Goal: Task Accomplishment & Management: Complete application form

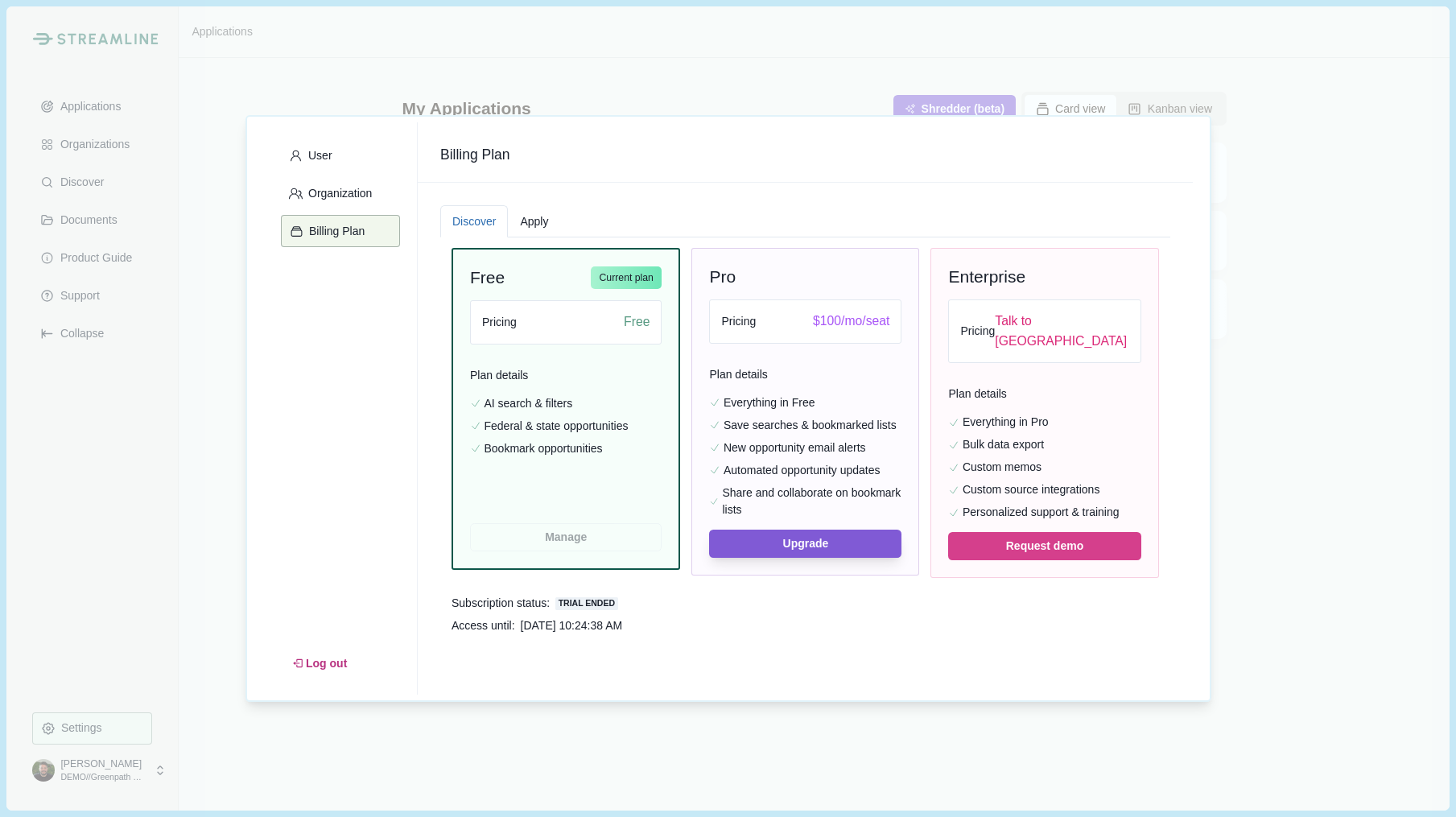
click at [572, 118] on div "User Organization Billing Plan Log out Billing Plan Discover Apply Free Current…" at bounding box center [728, 408] width 966 height 587
click at [268, 100] on div "User Organization Billing Plan Log out Billing Plan Discover Apply Free Current…" at bounding box center [728, 408] width 1456 height 817
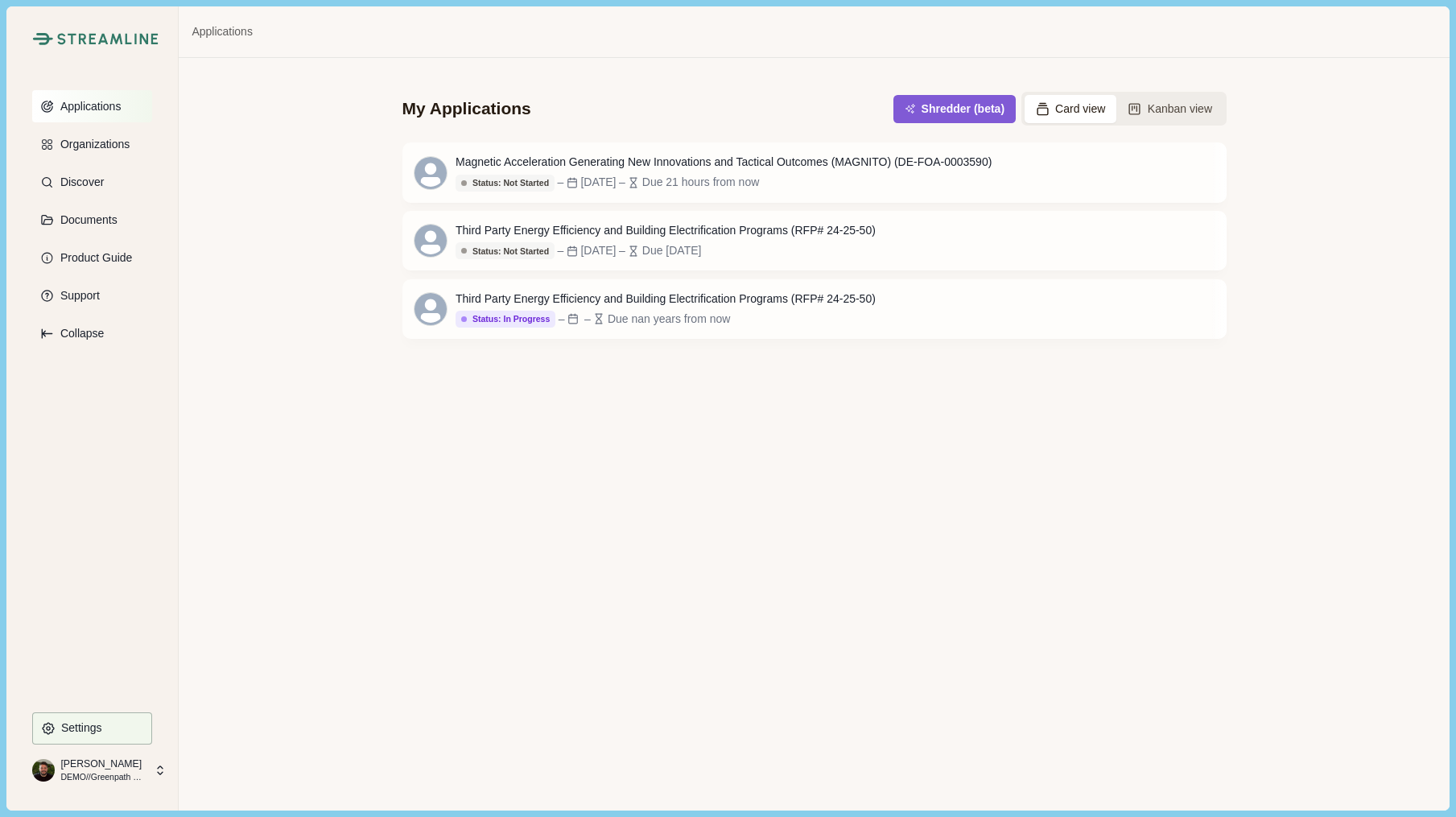
click at [102, 101] on p "Applications" at bounding box center [88, 107] width 67 height 14
click at [629, 166] on div "Magnetic Acceleration Generating New Innovations and Tactical Outcomes (MAGNITO…" at bounding box center [724, 162] width 536 height 17
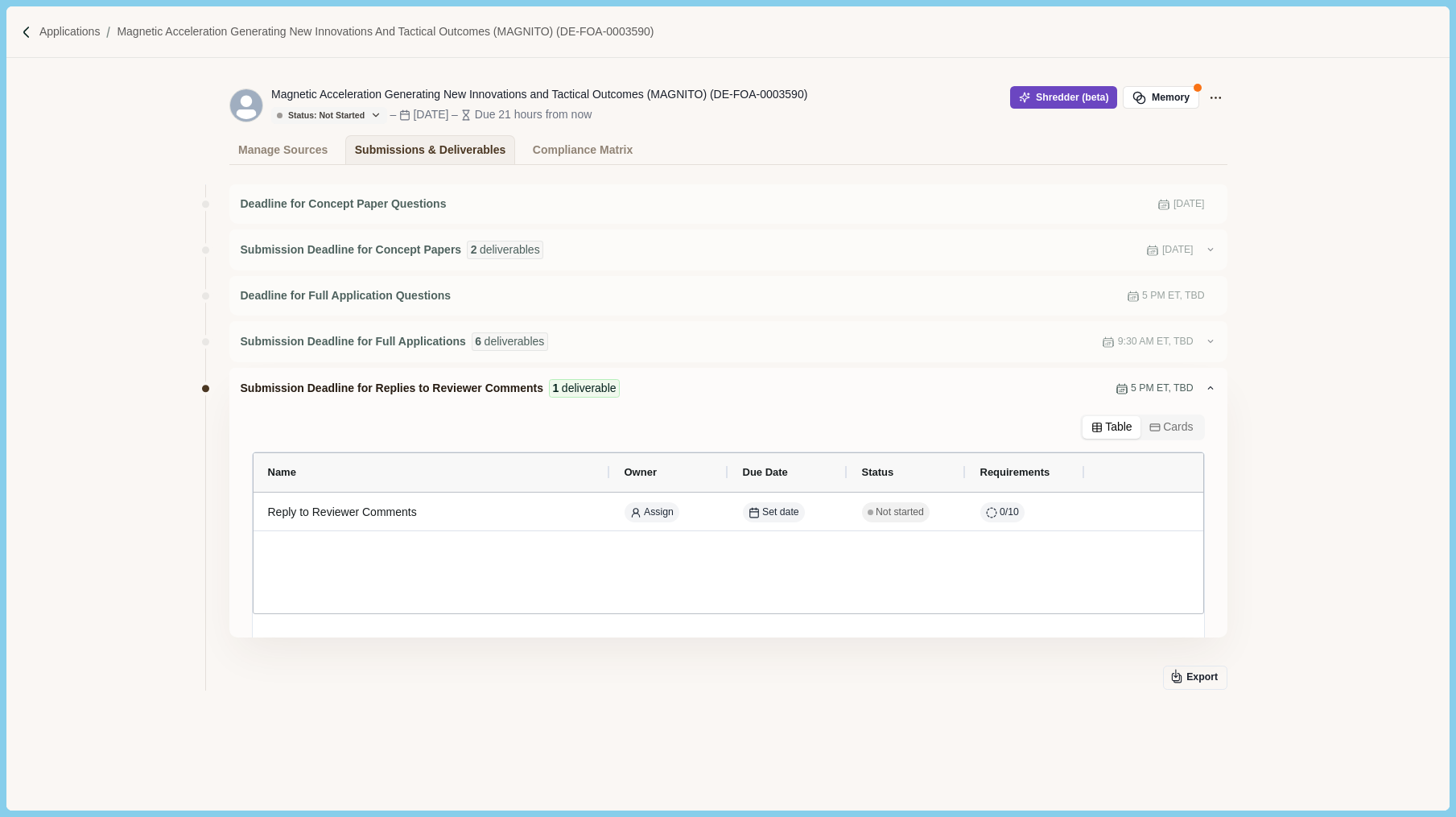
click at [1038, 92] on button "Shredder (beta)" at bounding box center [1063, 97] width 107 height 23
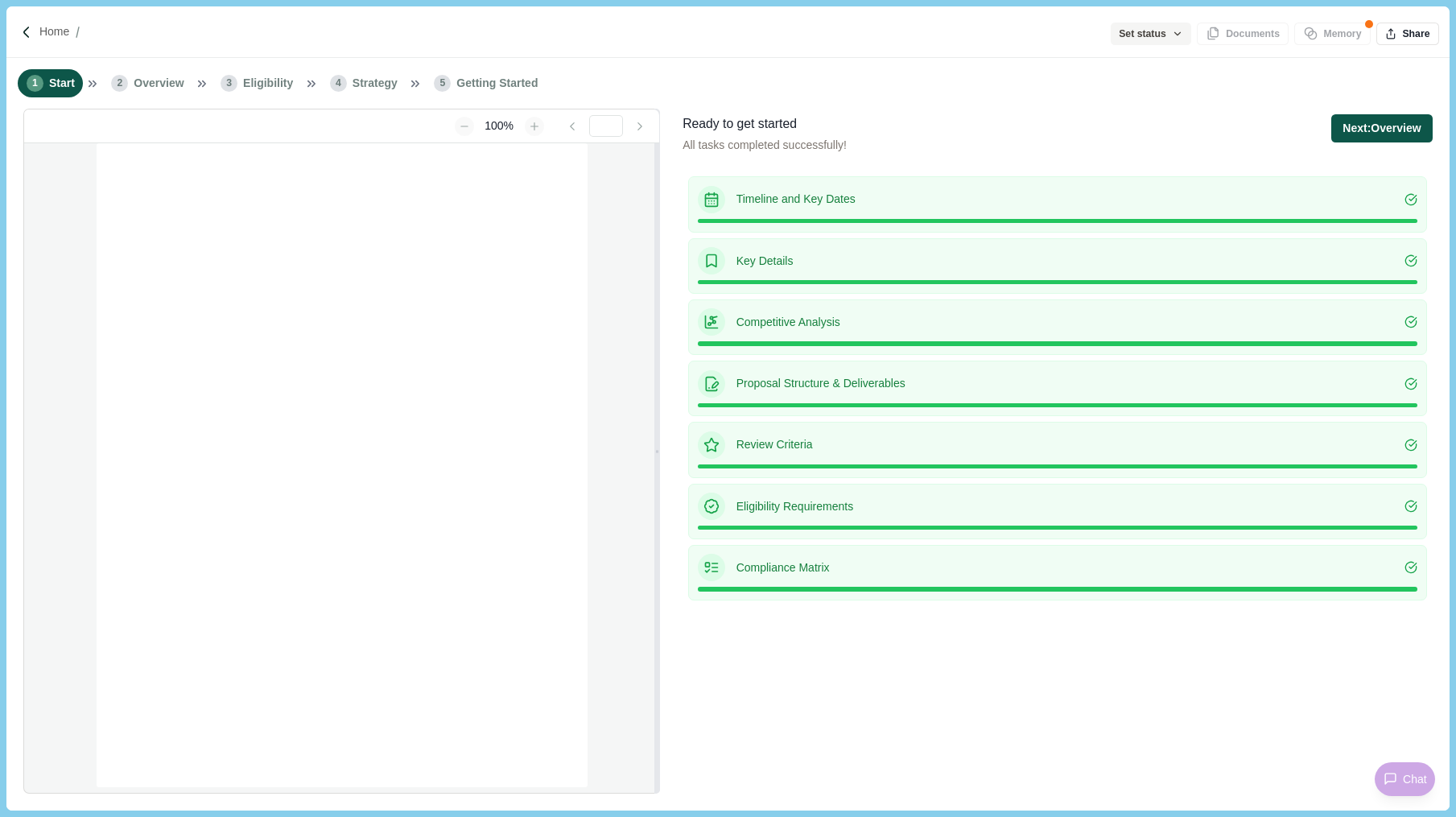
click at [1384, 132] on button "Next: Overview" at bounding box center [1381, 128] width 101 height 28
type input "**********"
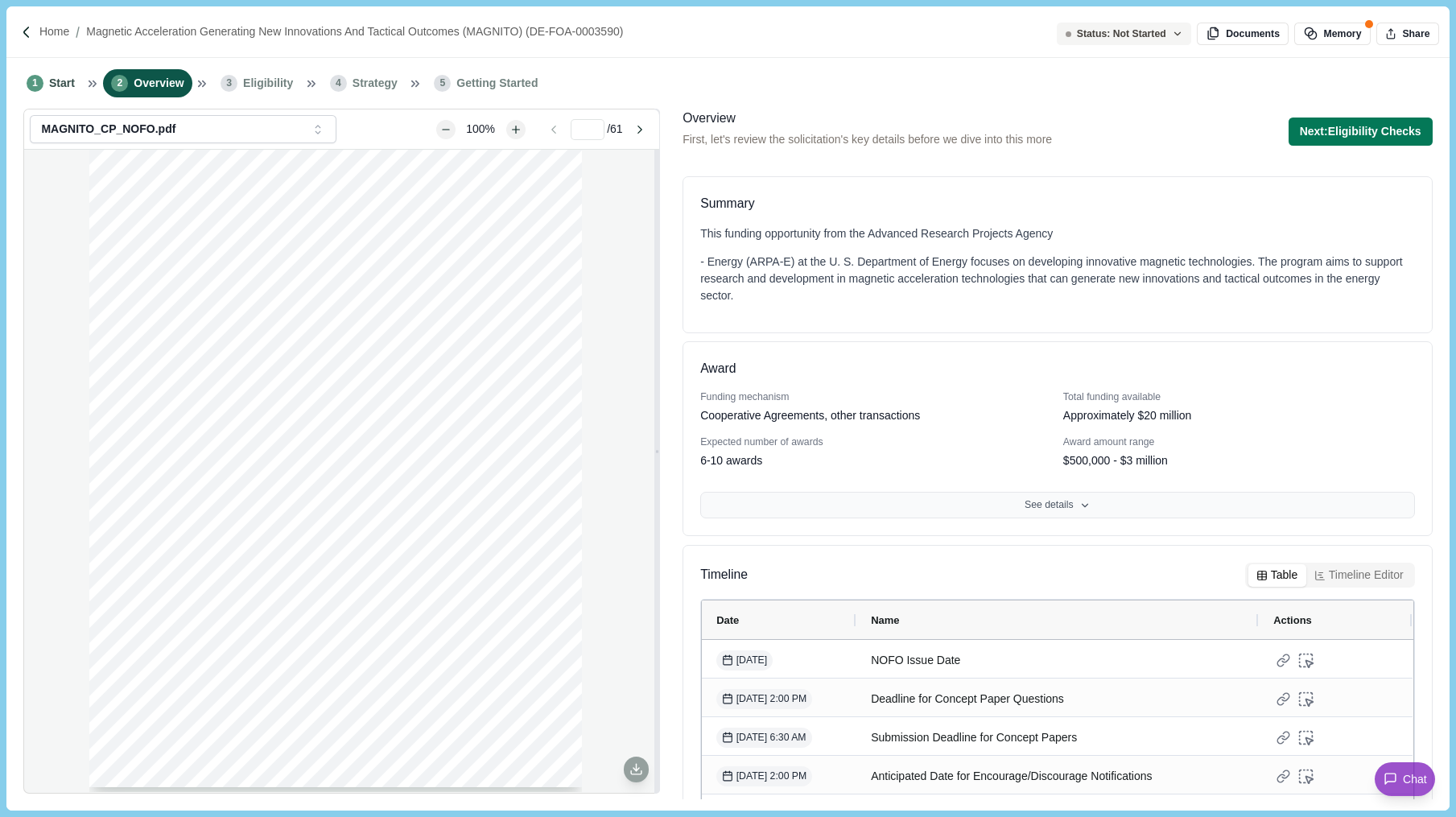
click at [971, 505] on button "See details" at bounding box center [1057, 505] width 714 height 27
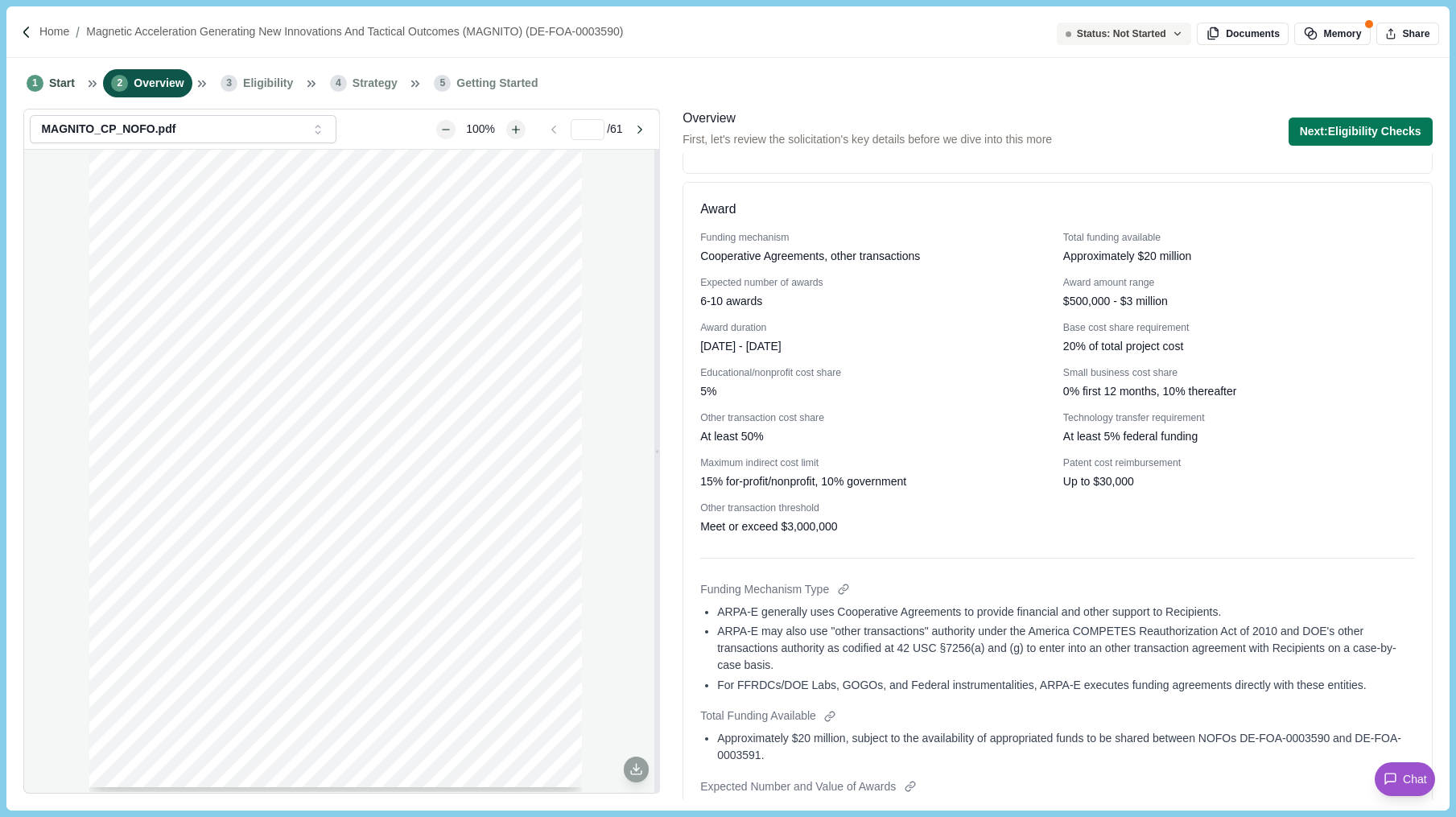
scroll to position [176, 0]
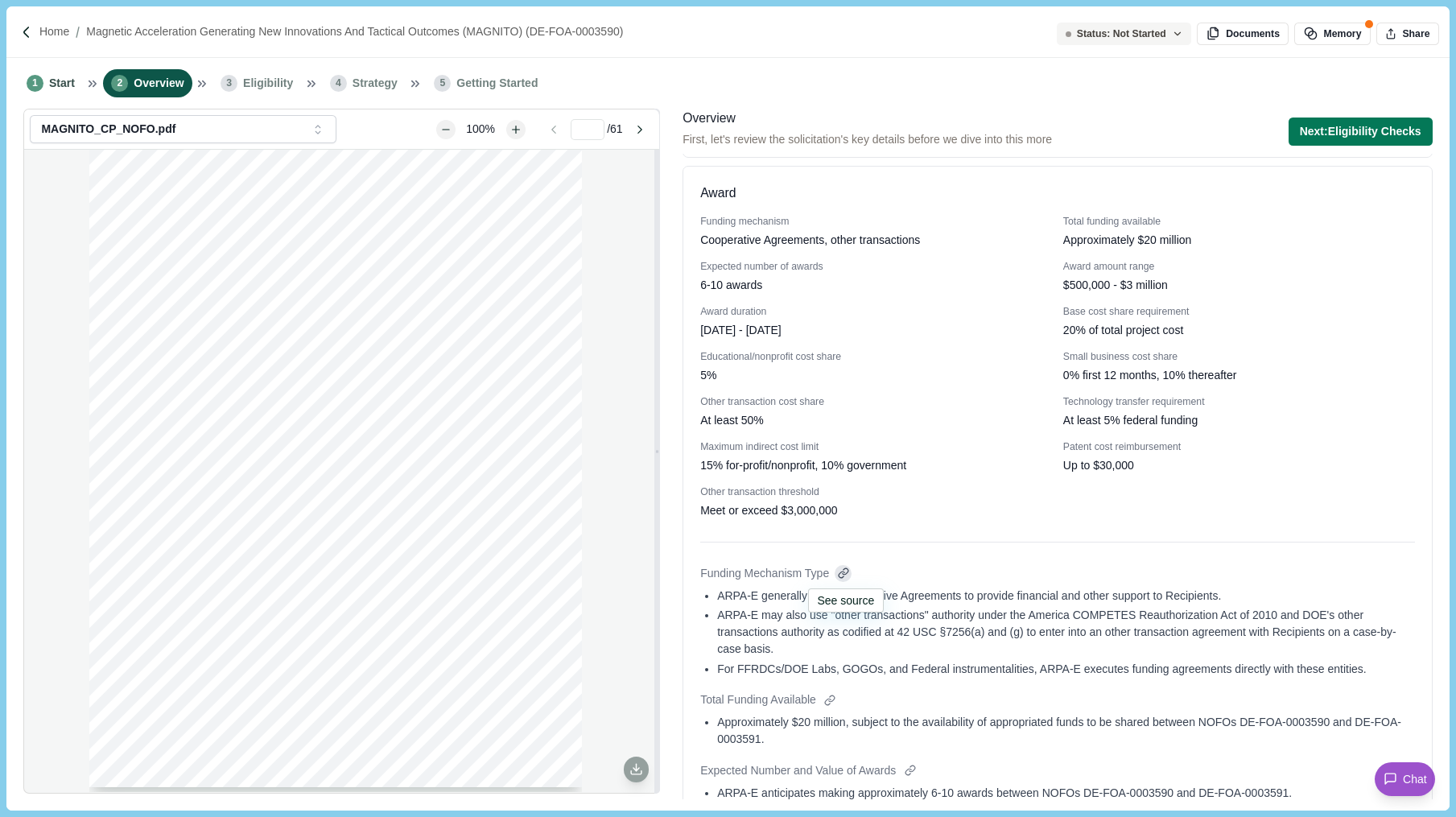
click at [851, 571] on div at bounding box center [842, 573] width 17 height 17
click at [838, 702] on div at bounding box center [829, 699] width 17 height 17
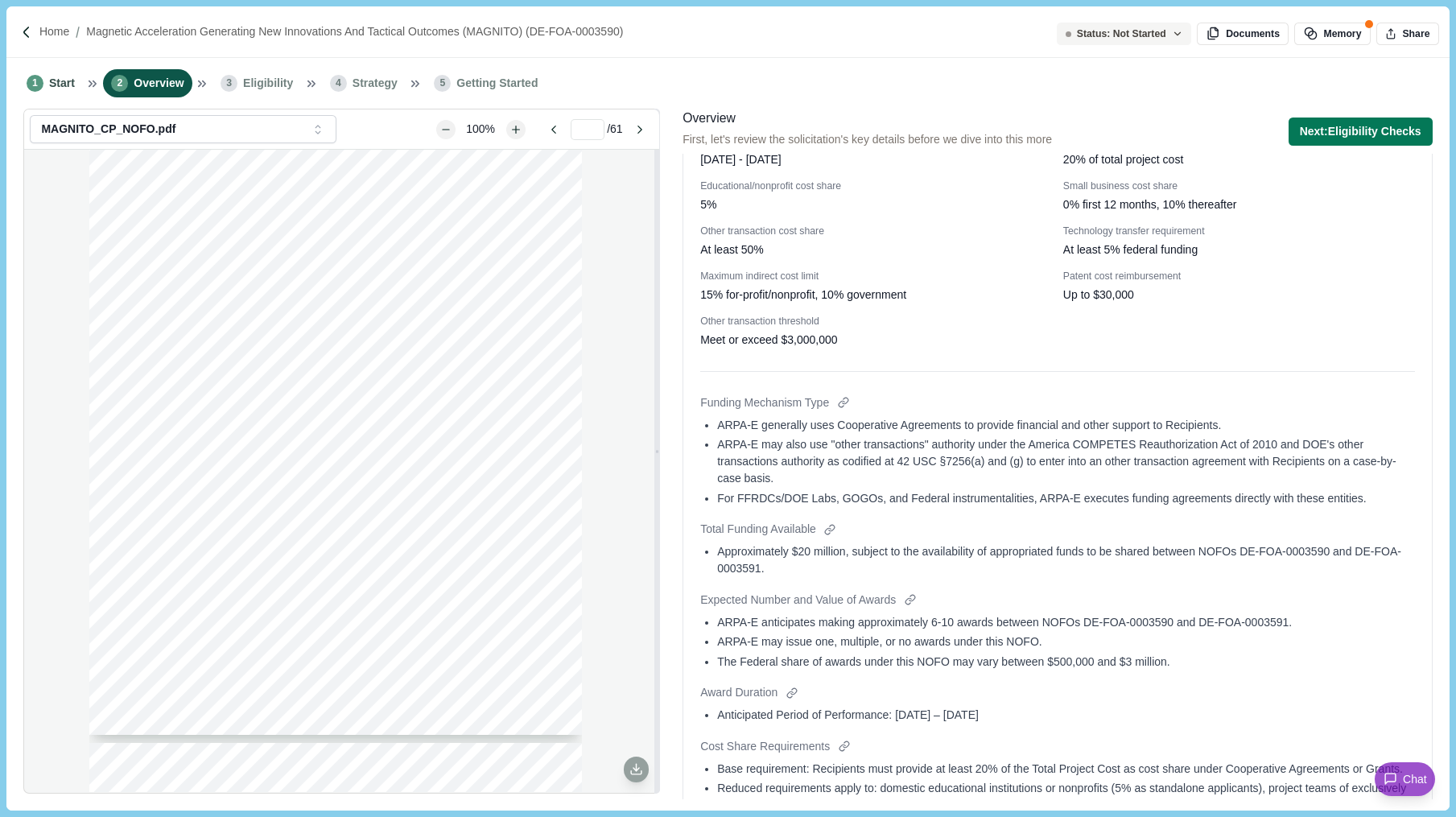
scroll to position [350, 0]
click at [790, 688] on div at bounding box center [791, 689] width 17 height 17
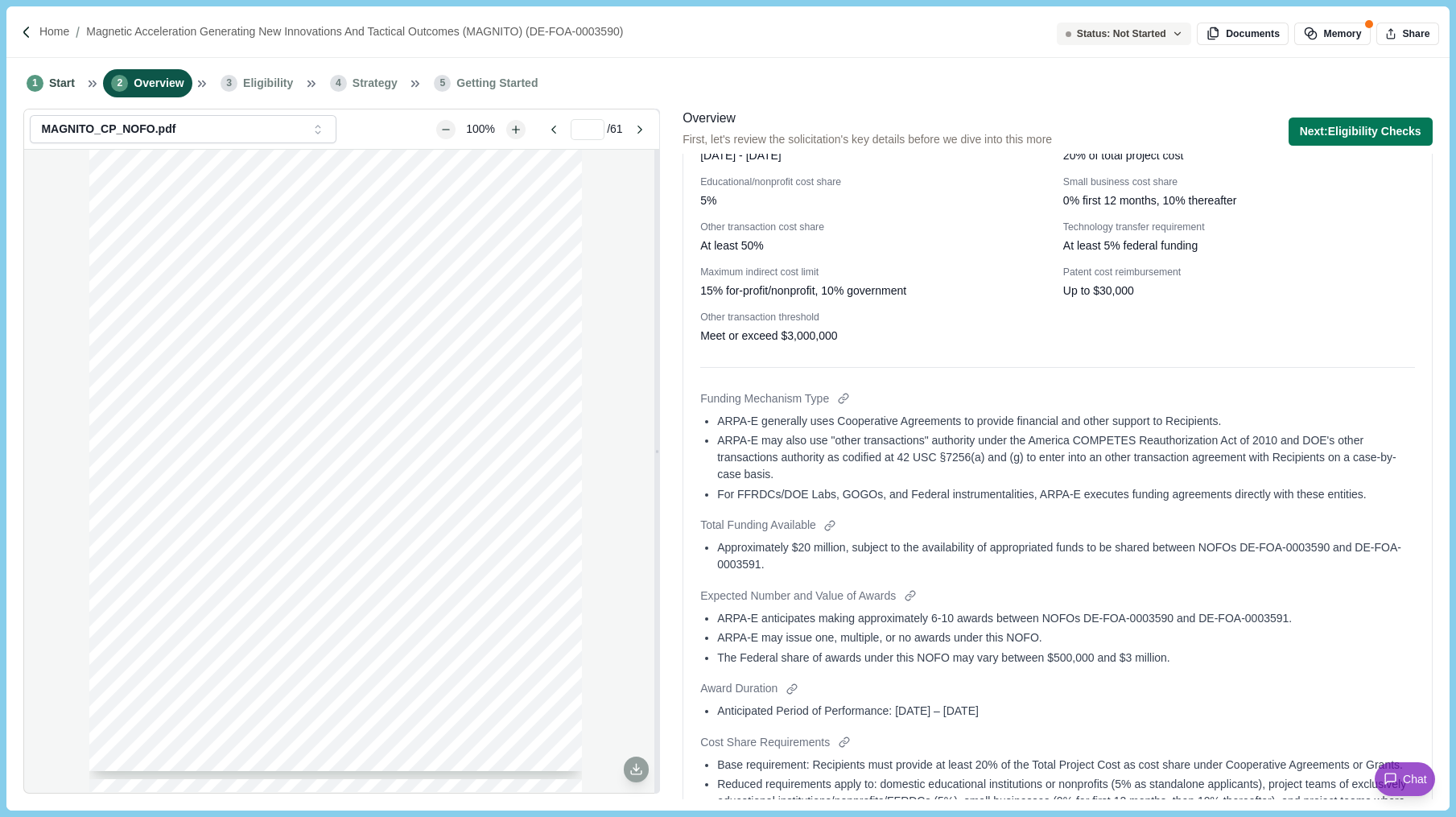
scroll to position [0, 0]
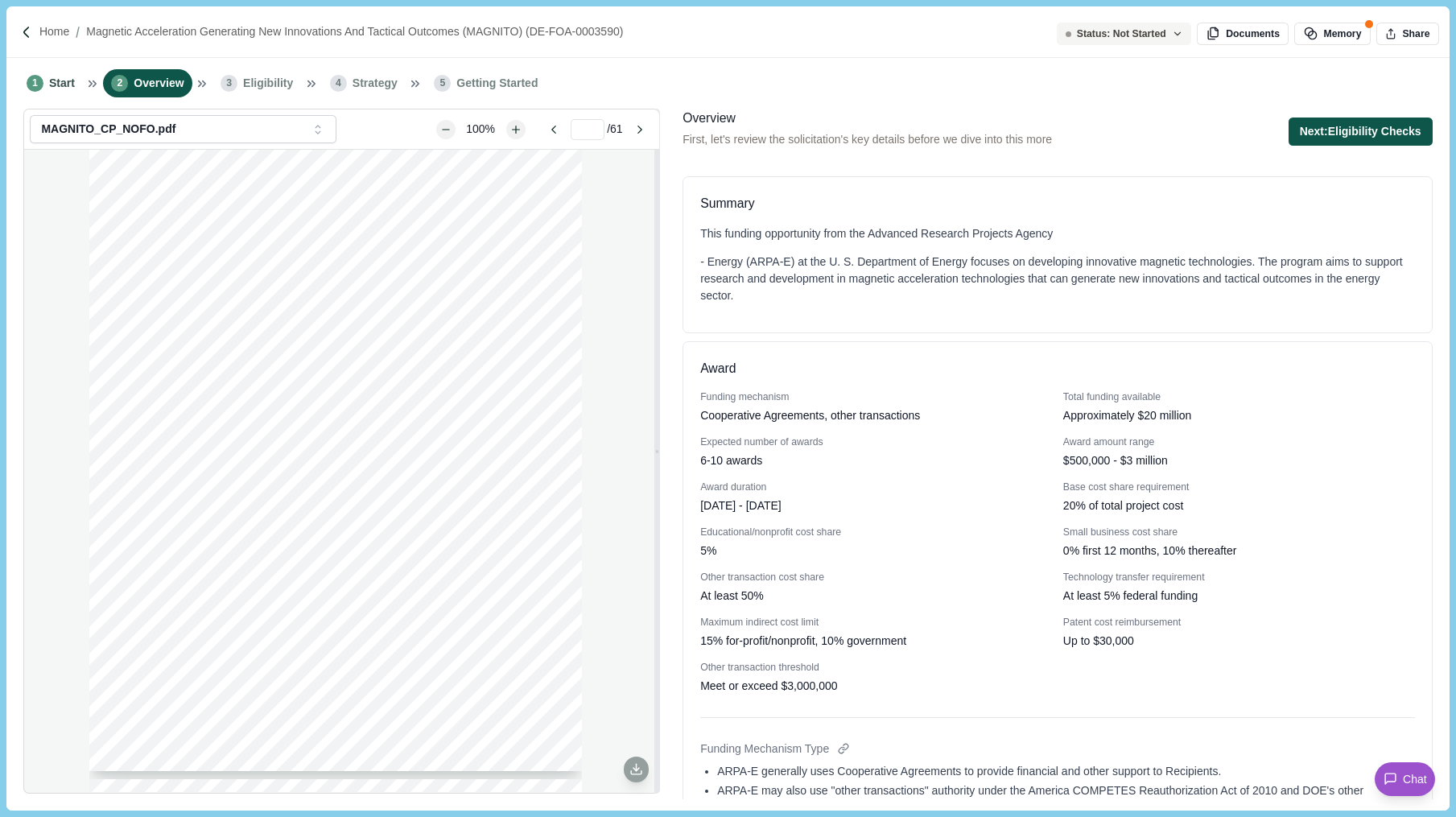
click at [1373, 132] on button "Next: Eligibility Checks" at bounding box center [1360, 131] width 144 height 28
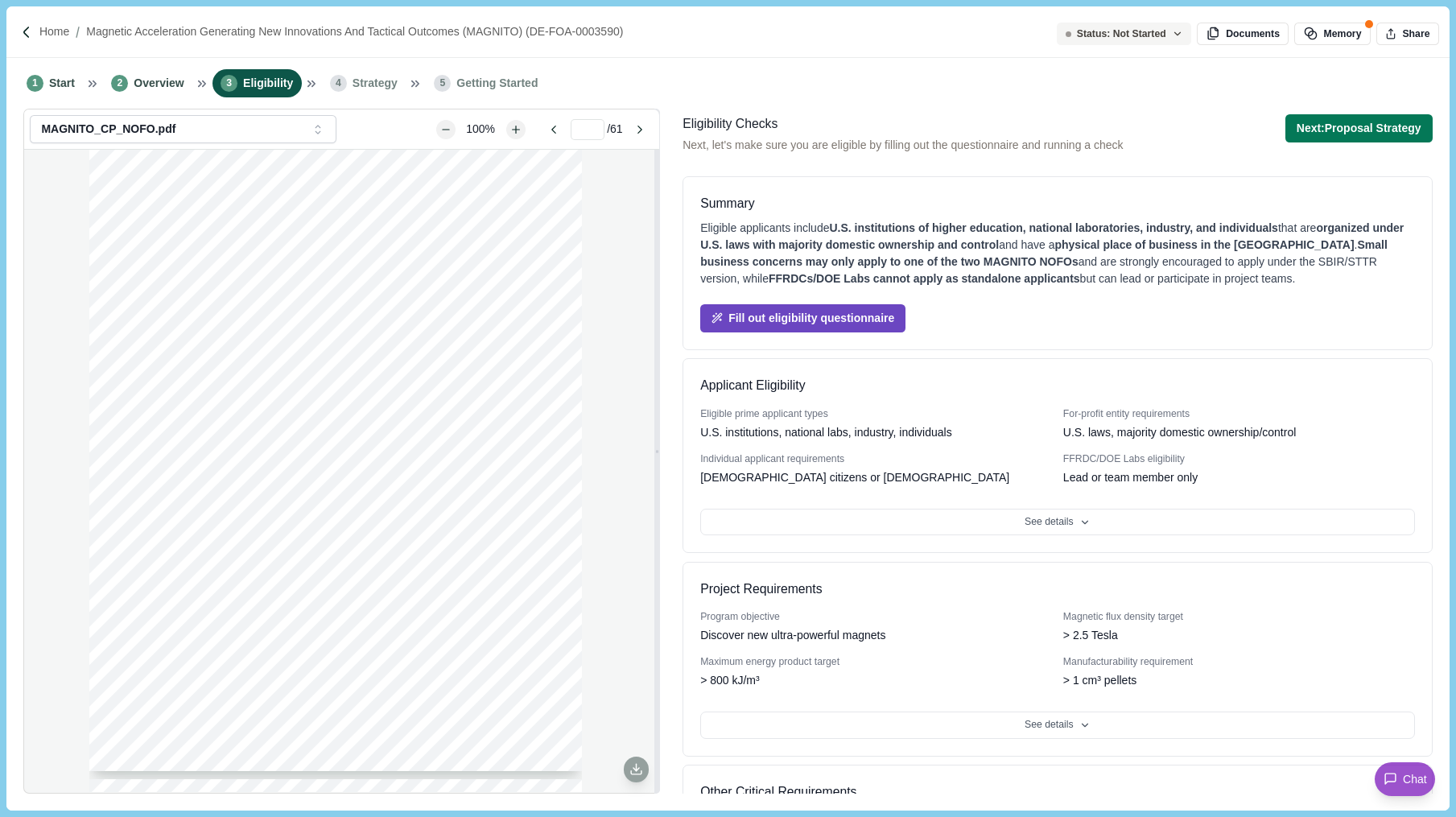
click at [809, 318] on button "Fill out eligibility questionnaire" at bounding box center [802, 318] width 205 height 28
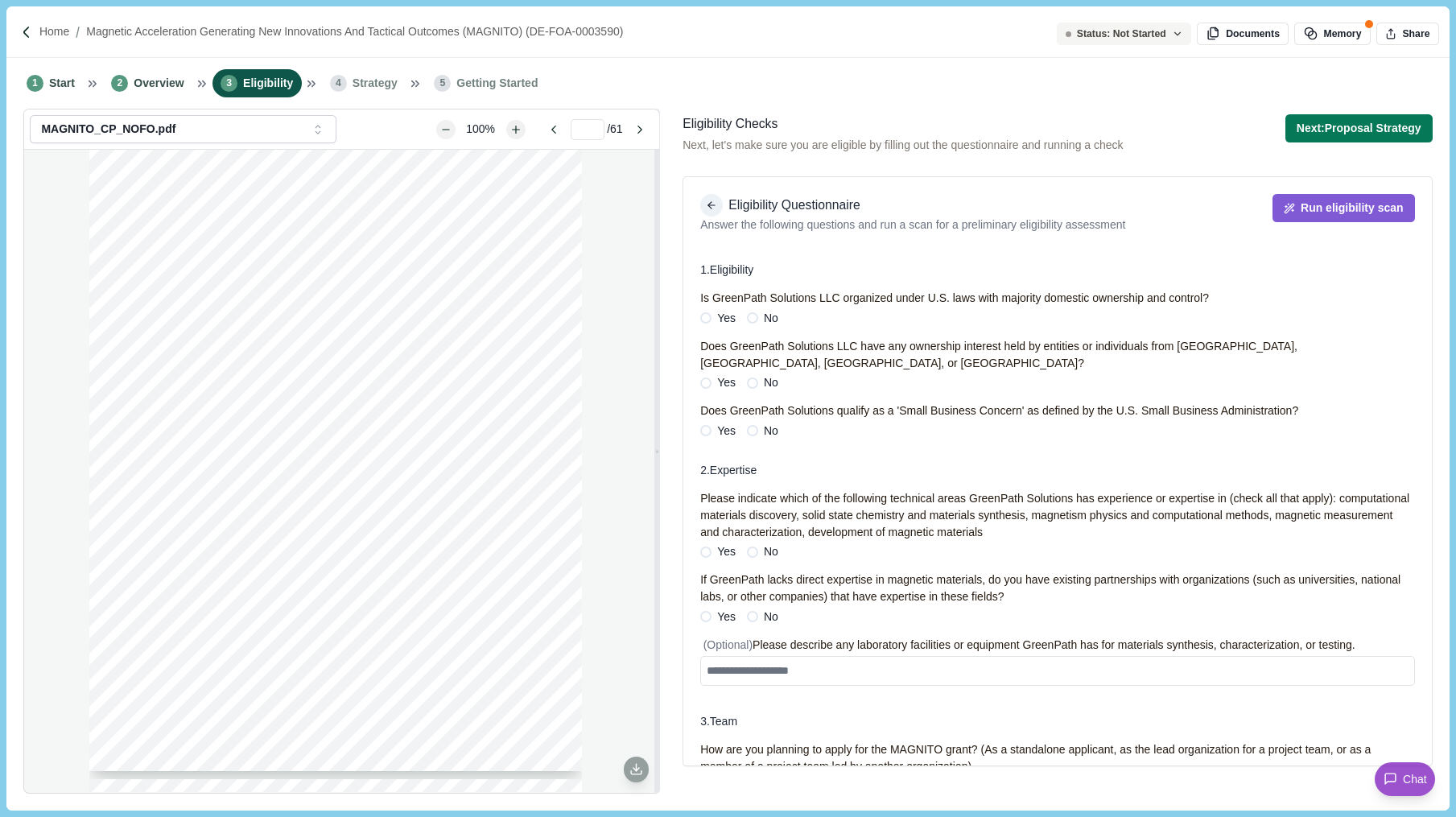
click at [707, 201] on icon "button" at bounding box center [711, 205] width 11 height 11
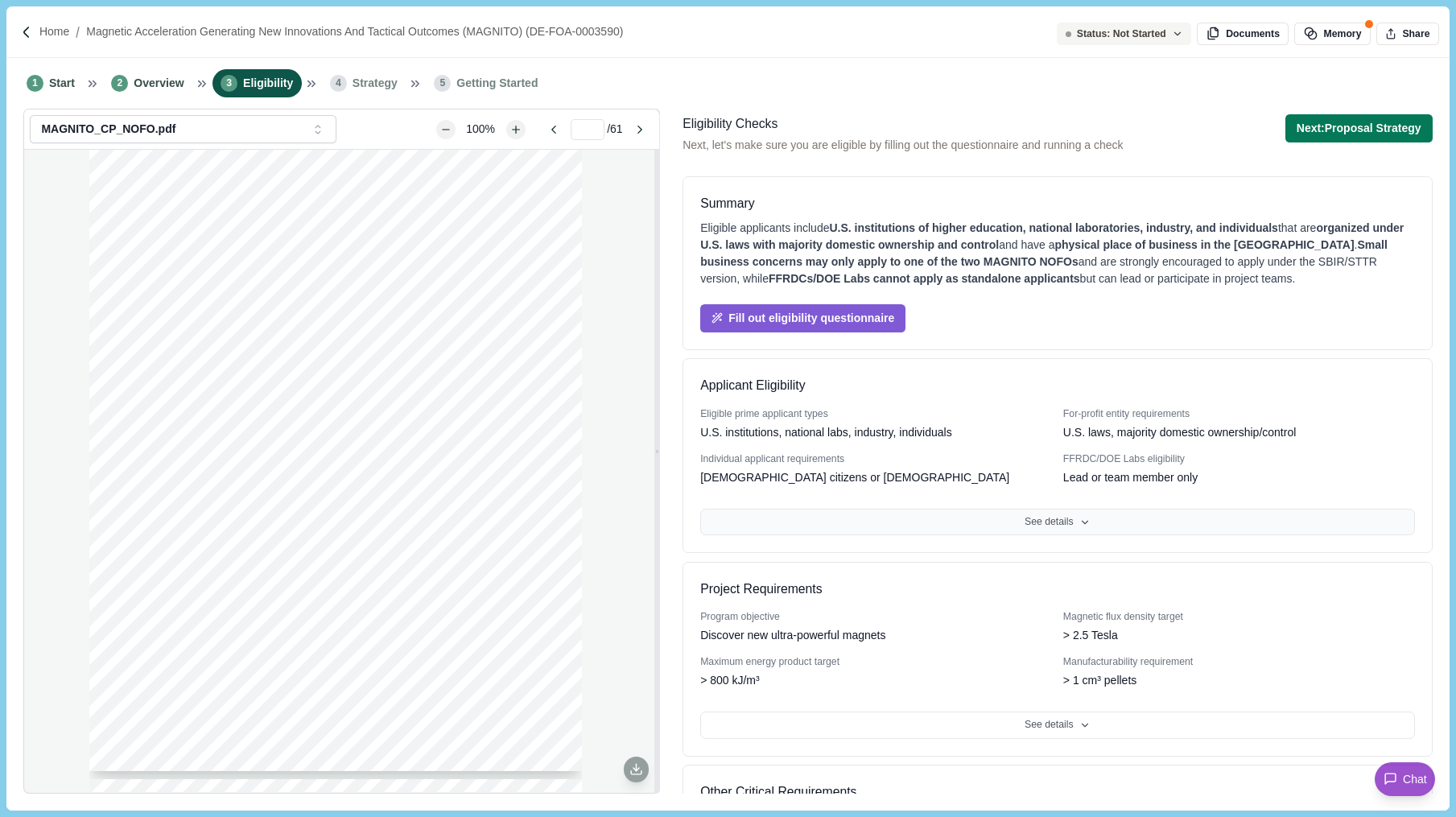
click at [1033, 518] on button "See details" at bounding box center [1057, 523] width 714 height 27
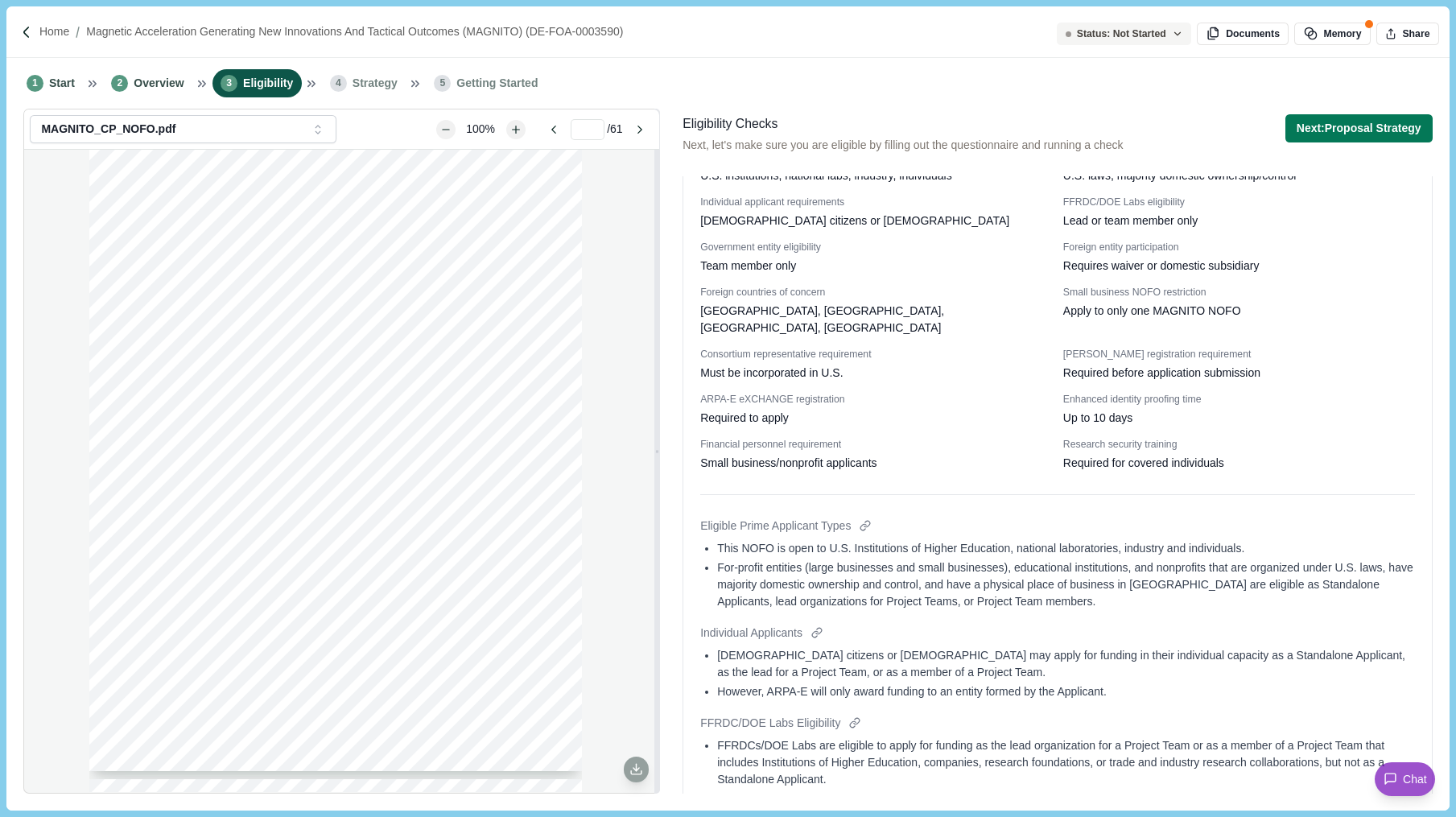
scroll to position [286, 0]
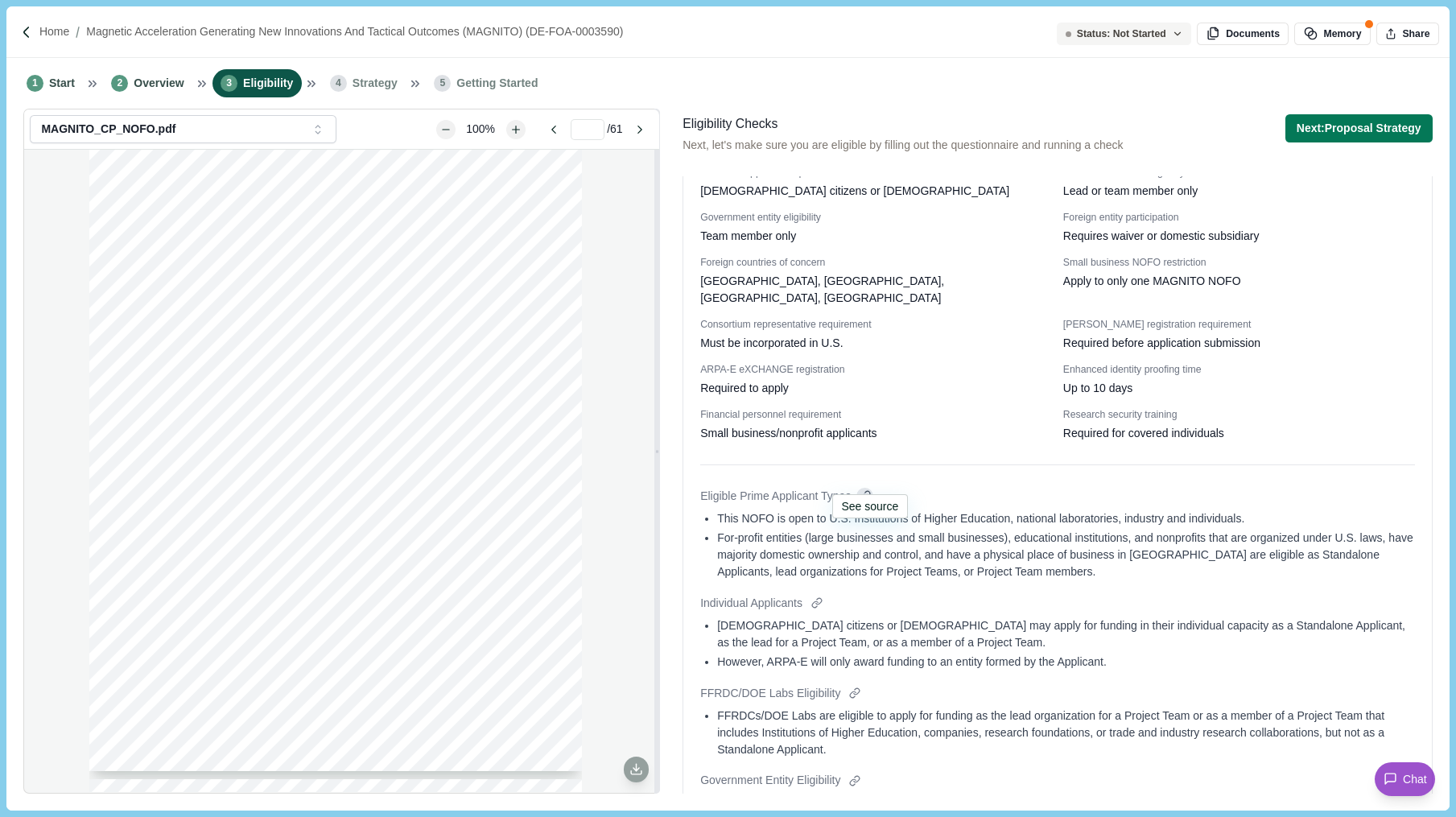
click at [870, 487] on div at bounding box center [864, 495] width 17 height 17
click at [820, 595] on div at bounding box center [816, 603] width 17 height 17
click at [846, 685] on div at bounding box center [854, 692] width 17 height 17
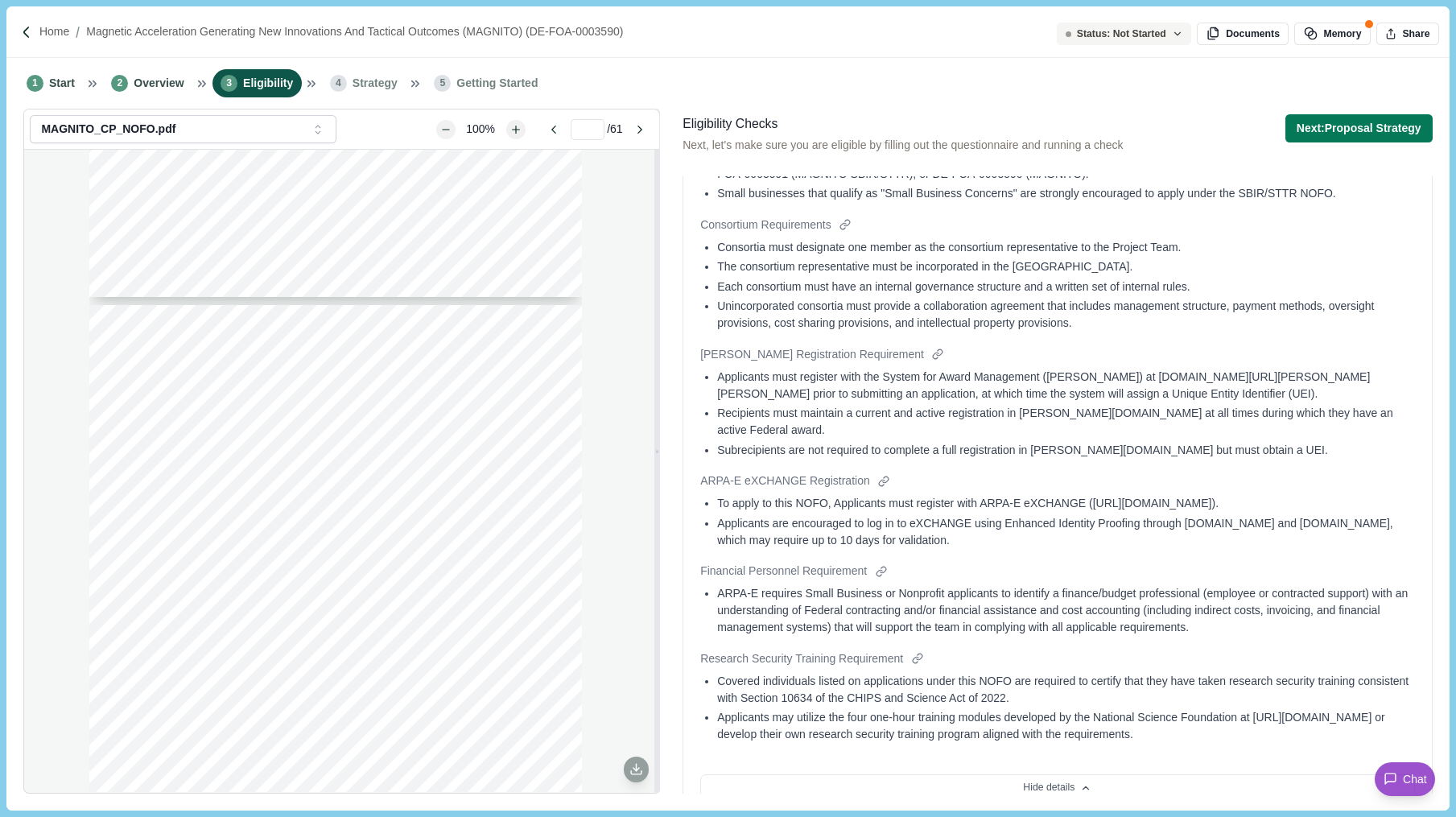
scroll to position [0, 0]
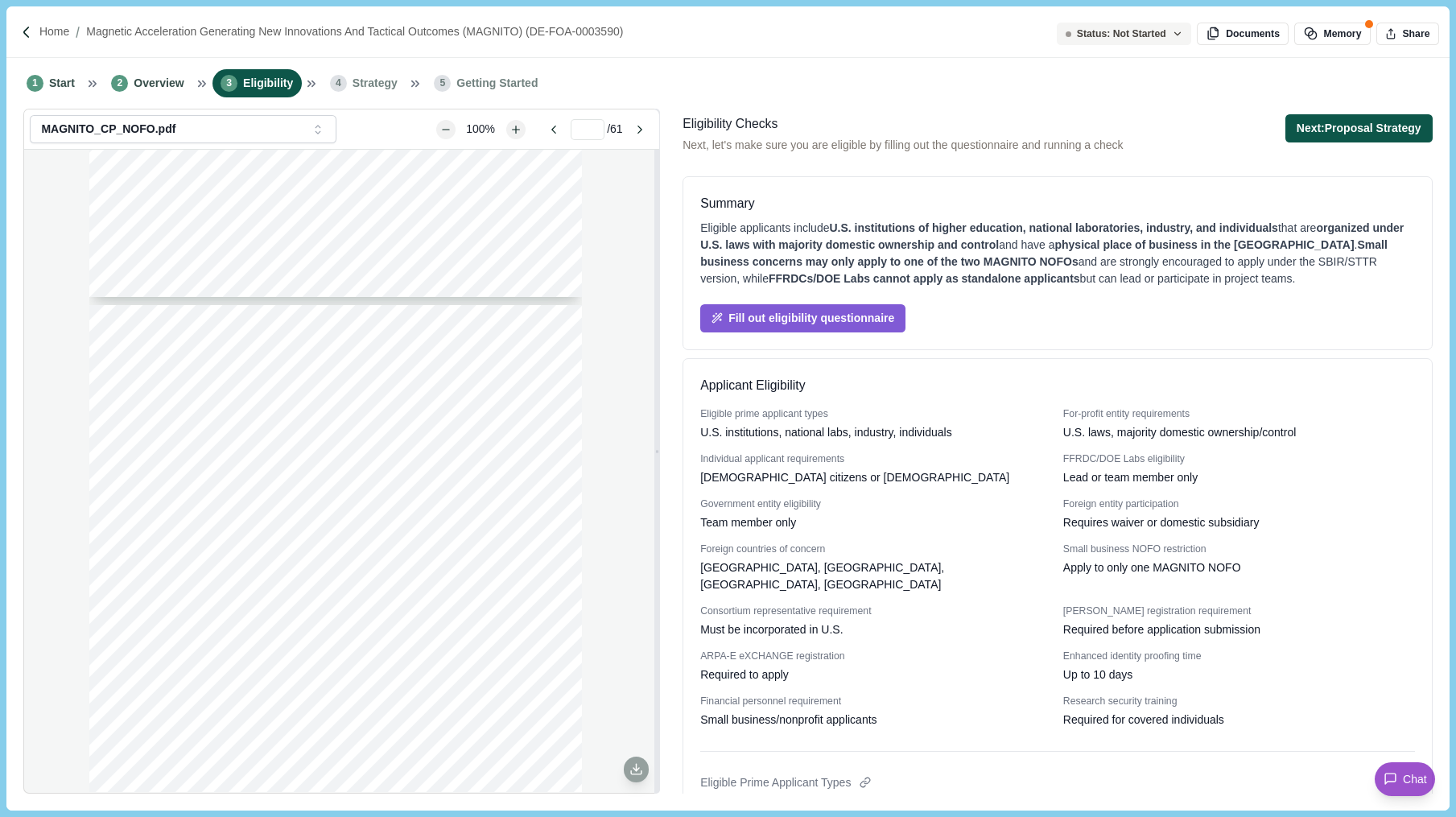
click at [1333, 128] on button "Next: Proposal Strategy" at bounding box center [1359, 128] width 147 height 28
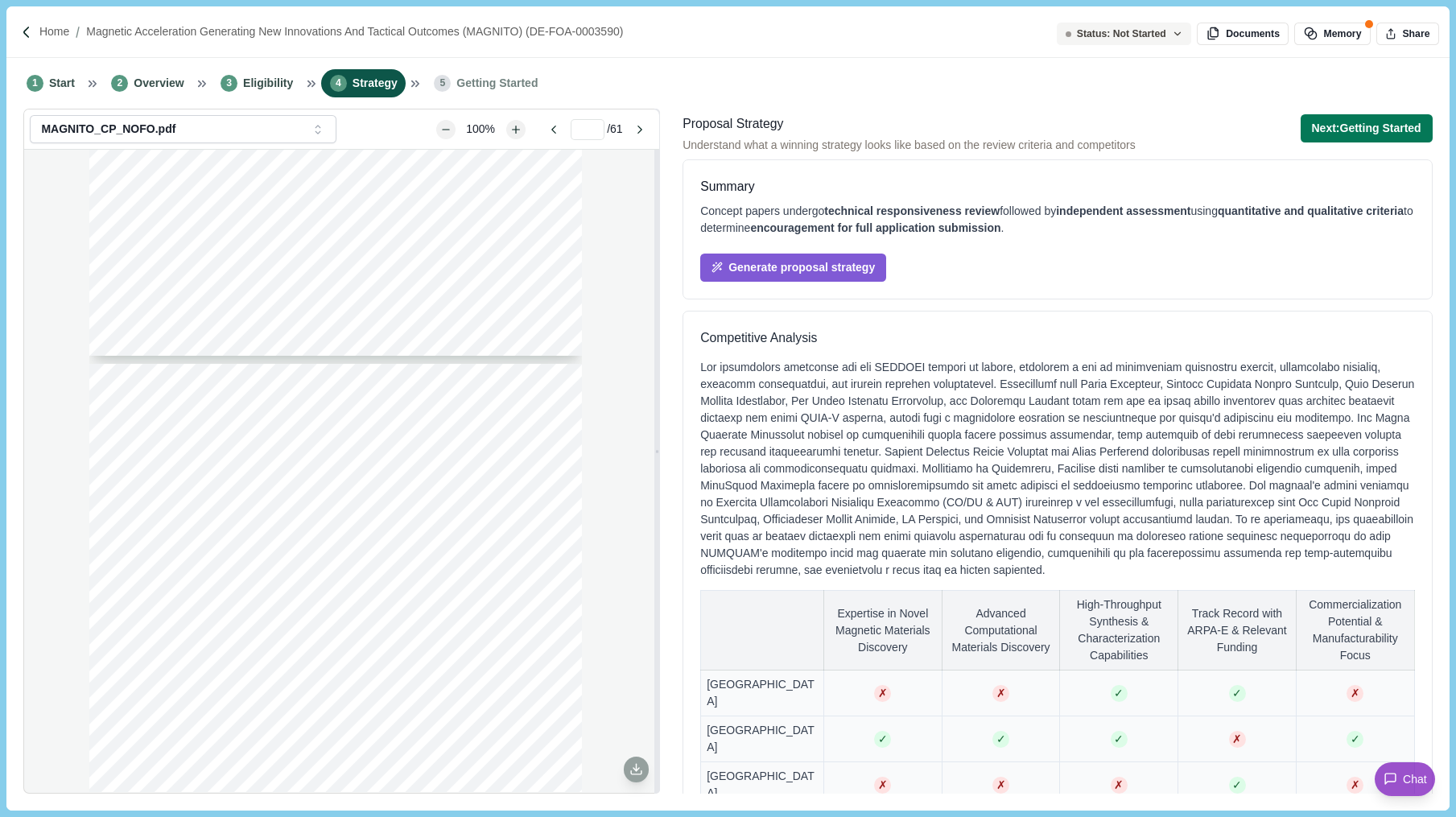
type input "*"
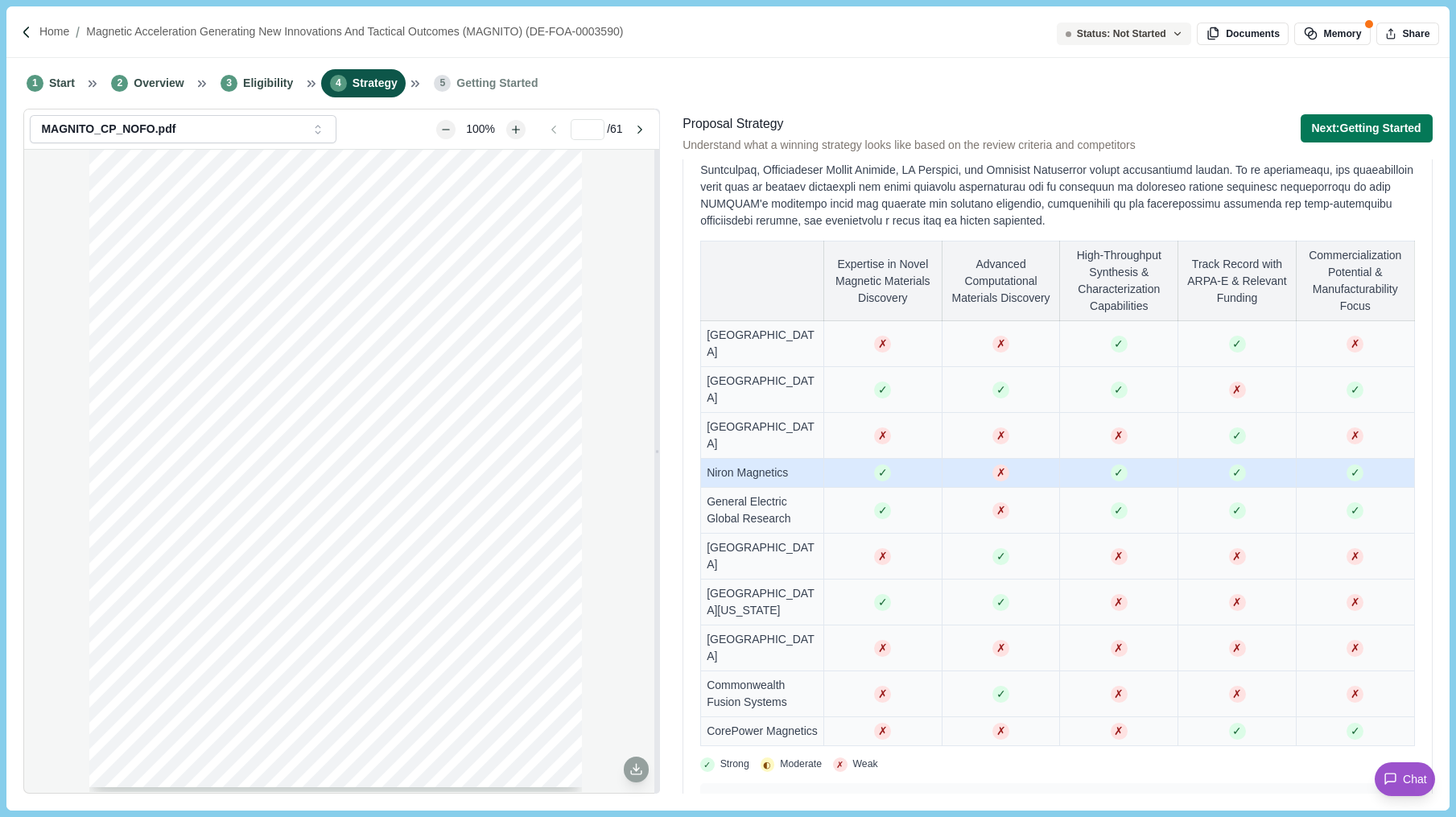
scroll to position [350, 0]
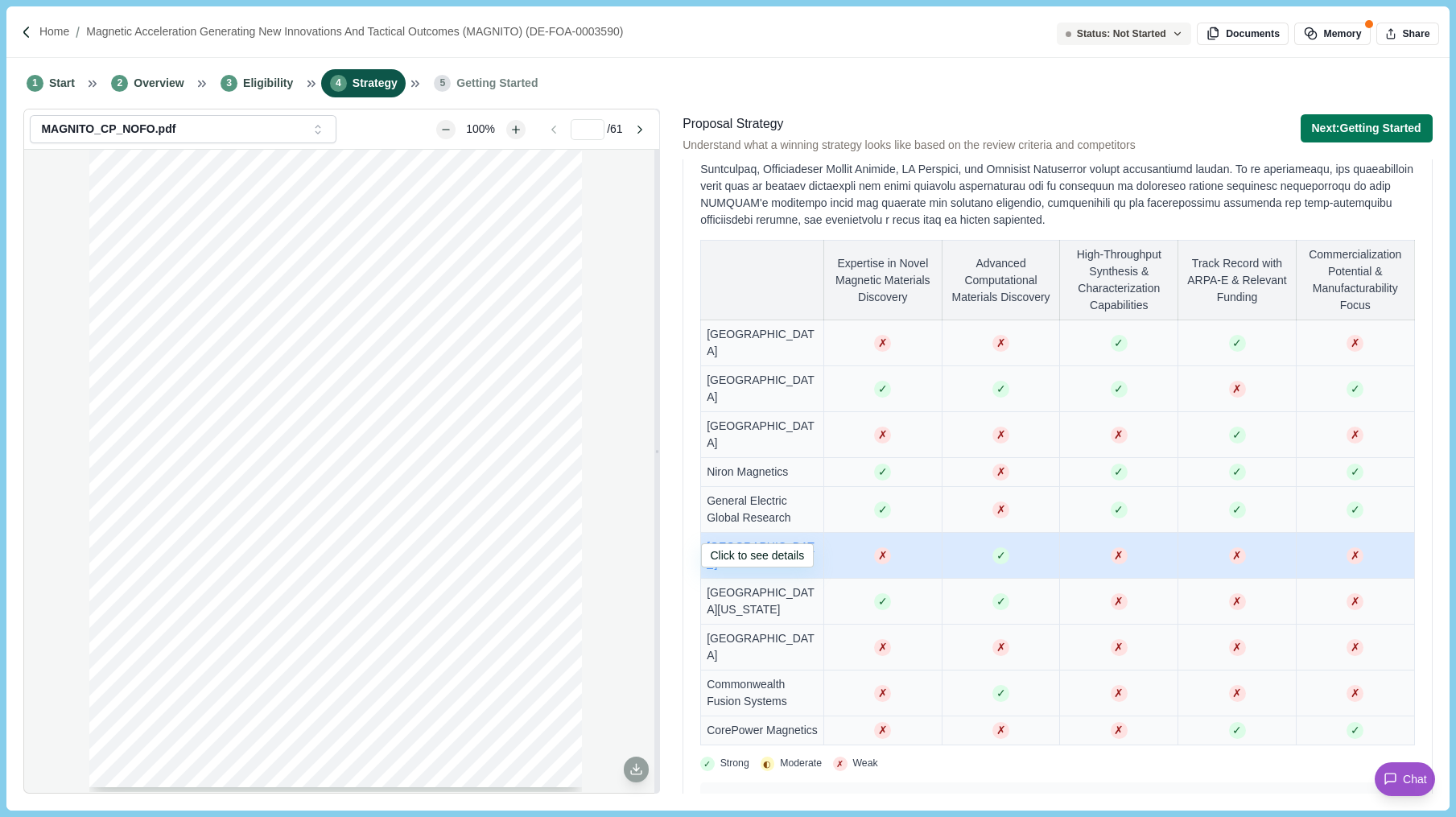
click at [742, 540] on span "[GEOGRAPHIC_DATA]" at bounding box center [761, 555] width 108 height 29
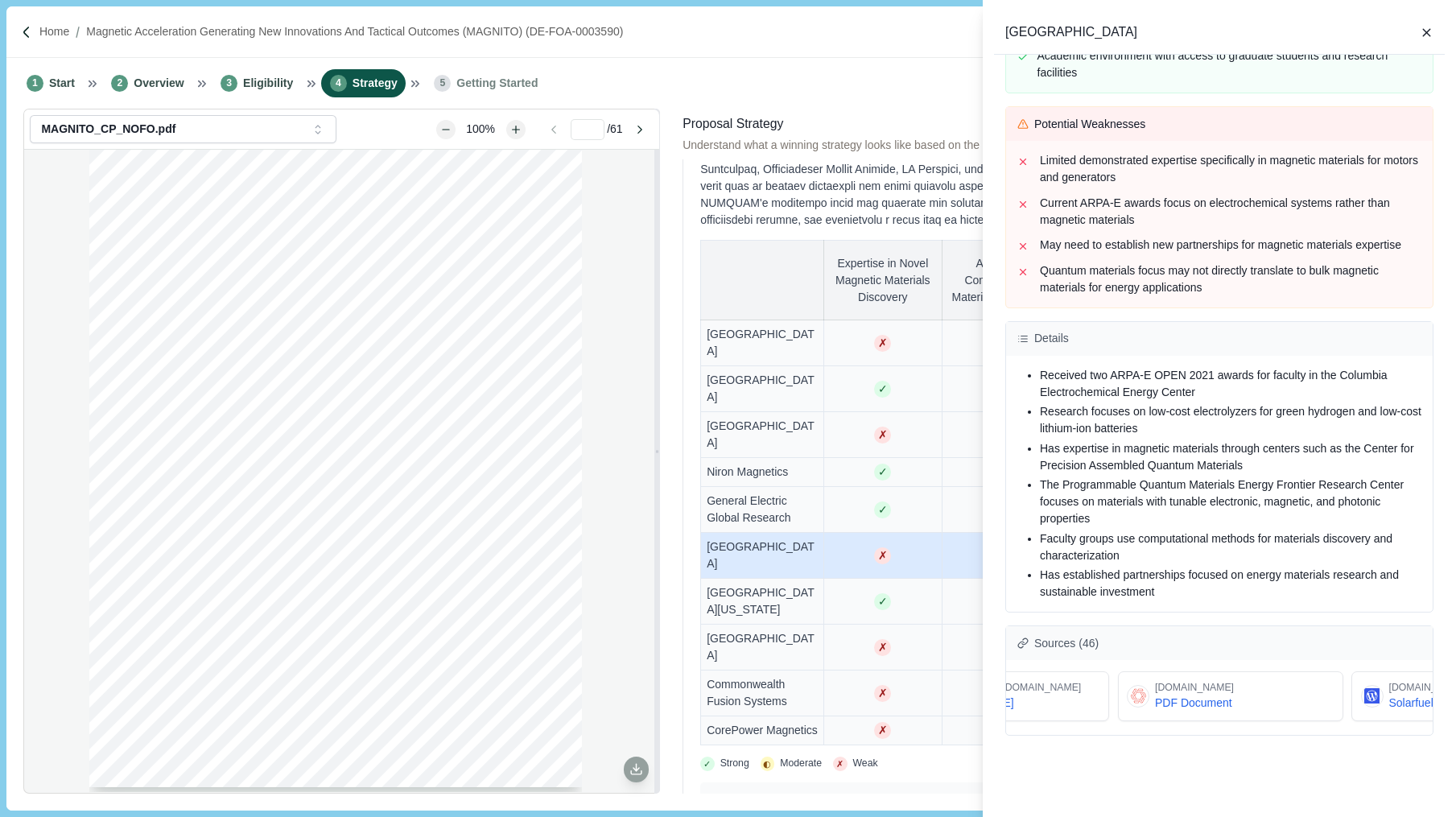
scroll to position [0, 1111]
click at [1430, 29] on icon "button" at bounding box center [1427, 32] width 15 height 15
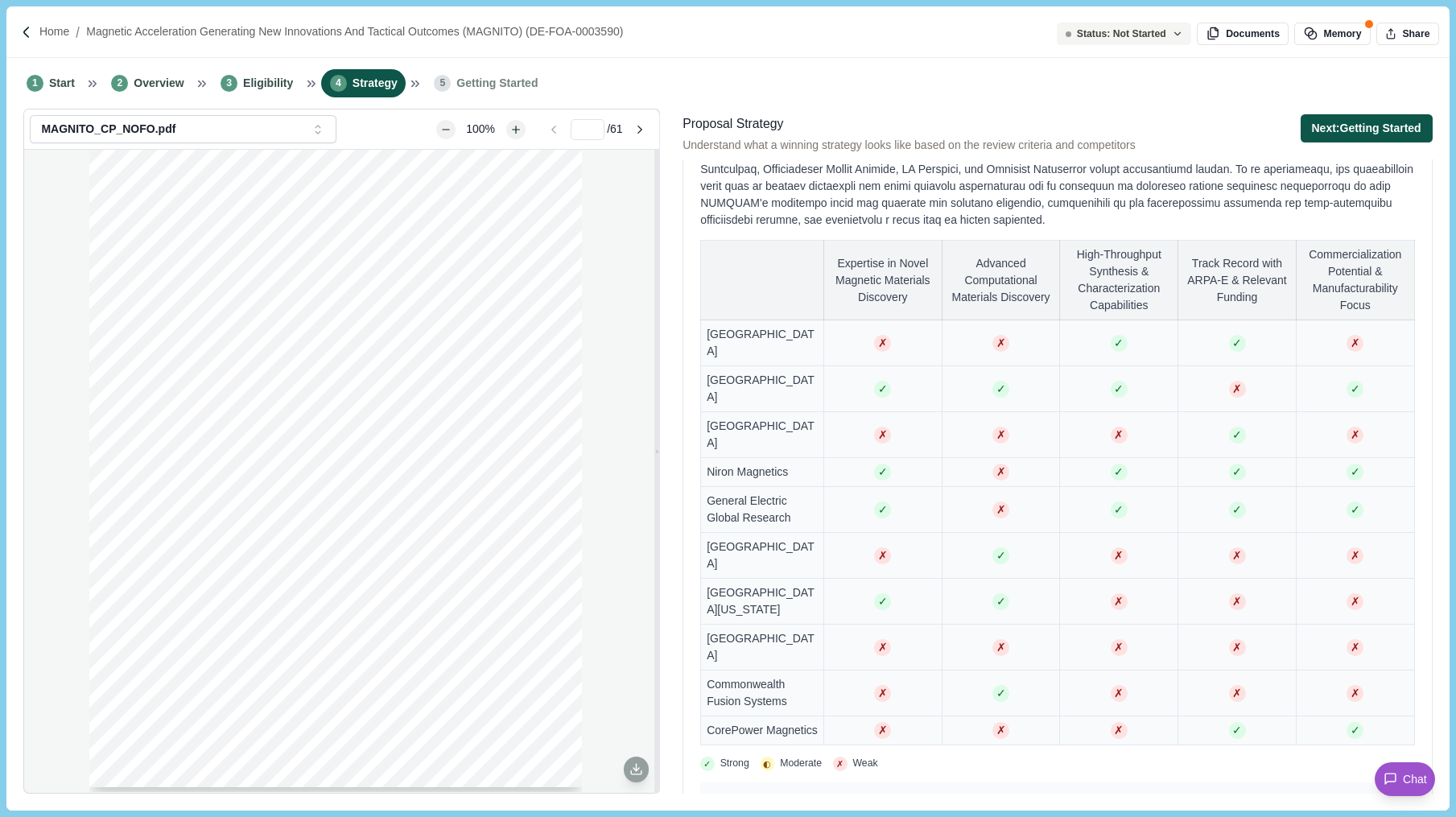
click at [1320, 132] on button "Next: Getting Started" at bounding box center [1366, 128] width 132 height 28
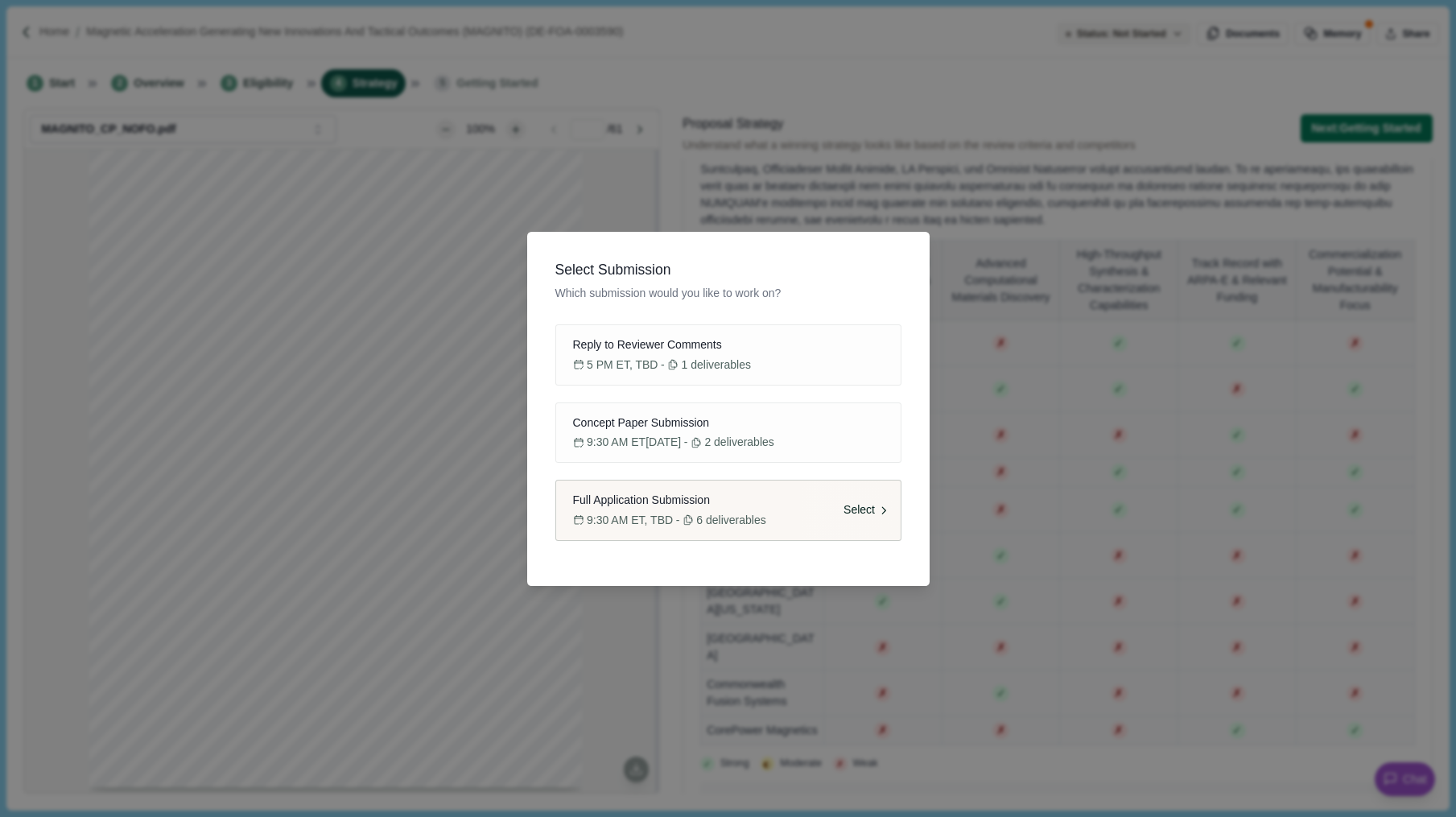
click at [661, 502] on span "Full Application Submission" at bounding box center [641, 499] width 137 height 17
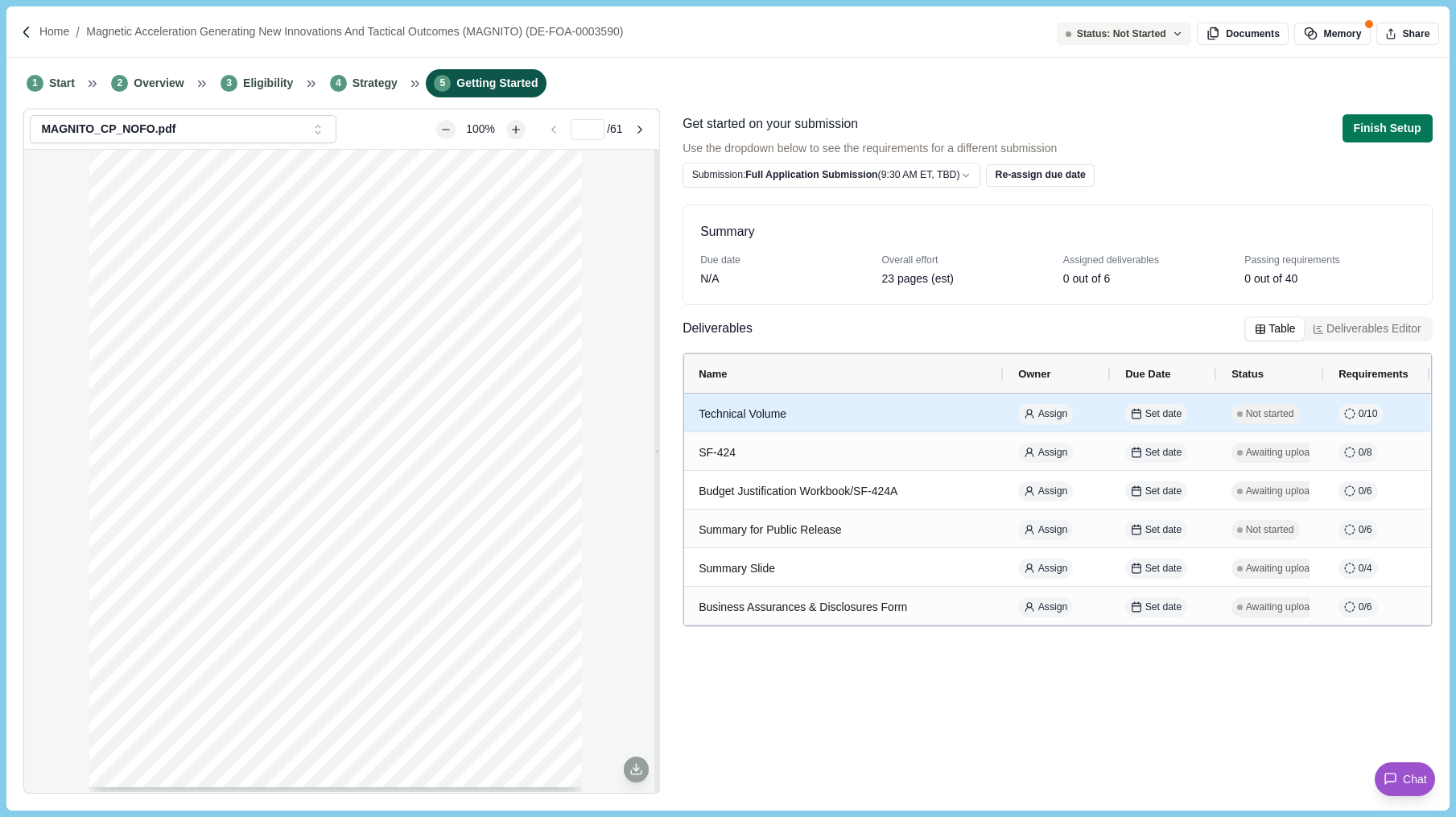
click at [1267, 413] on span "Not started" at bounding box center [1270, 414] width 48 height 15
select select "********"
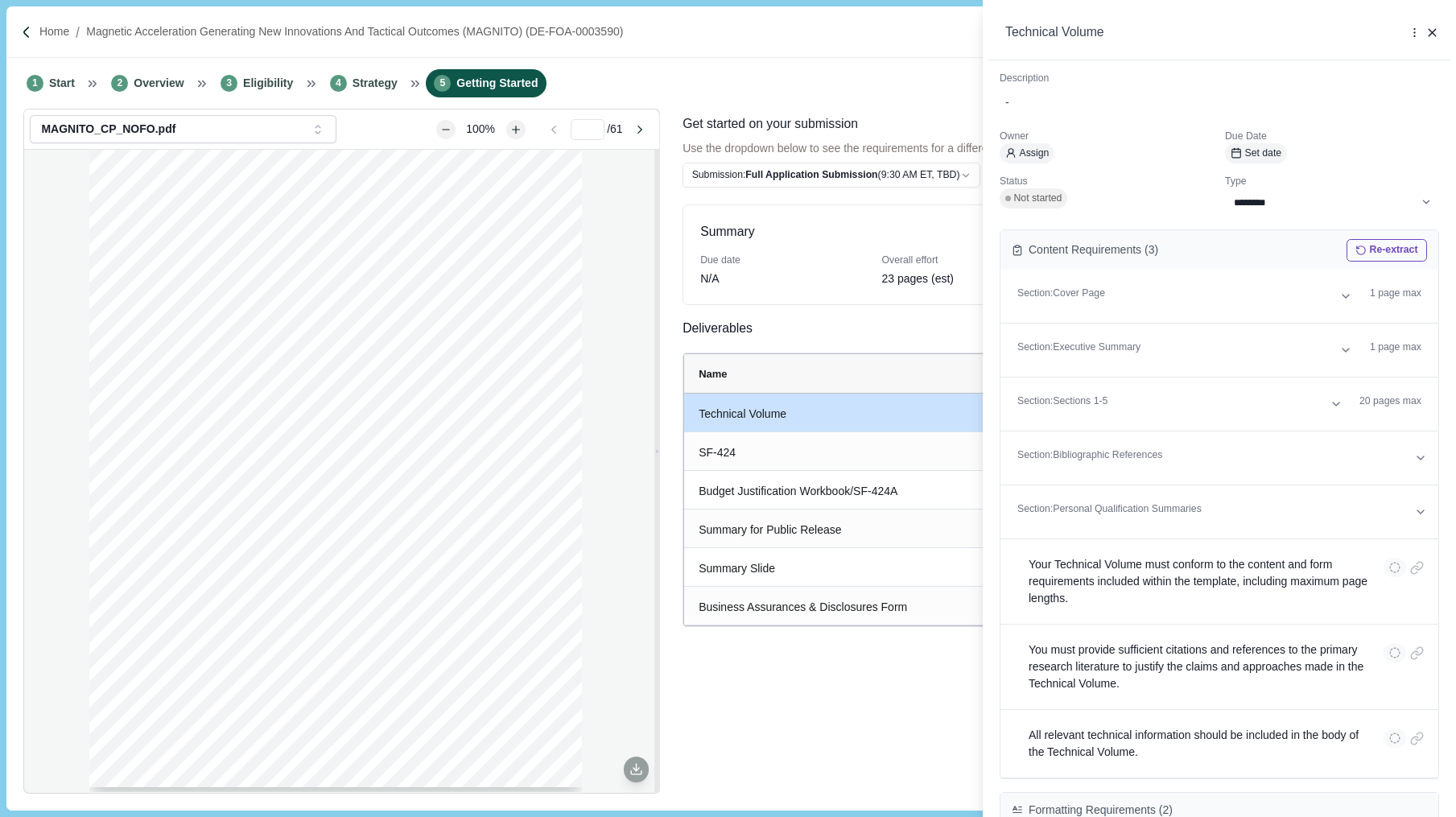
click at [900, 411] on div "**********" at bounding box center [728, 408] width 1456 height 817
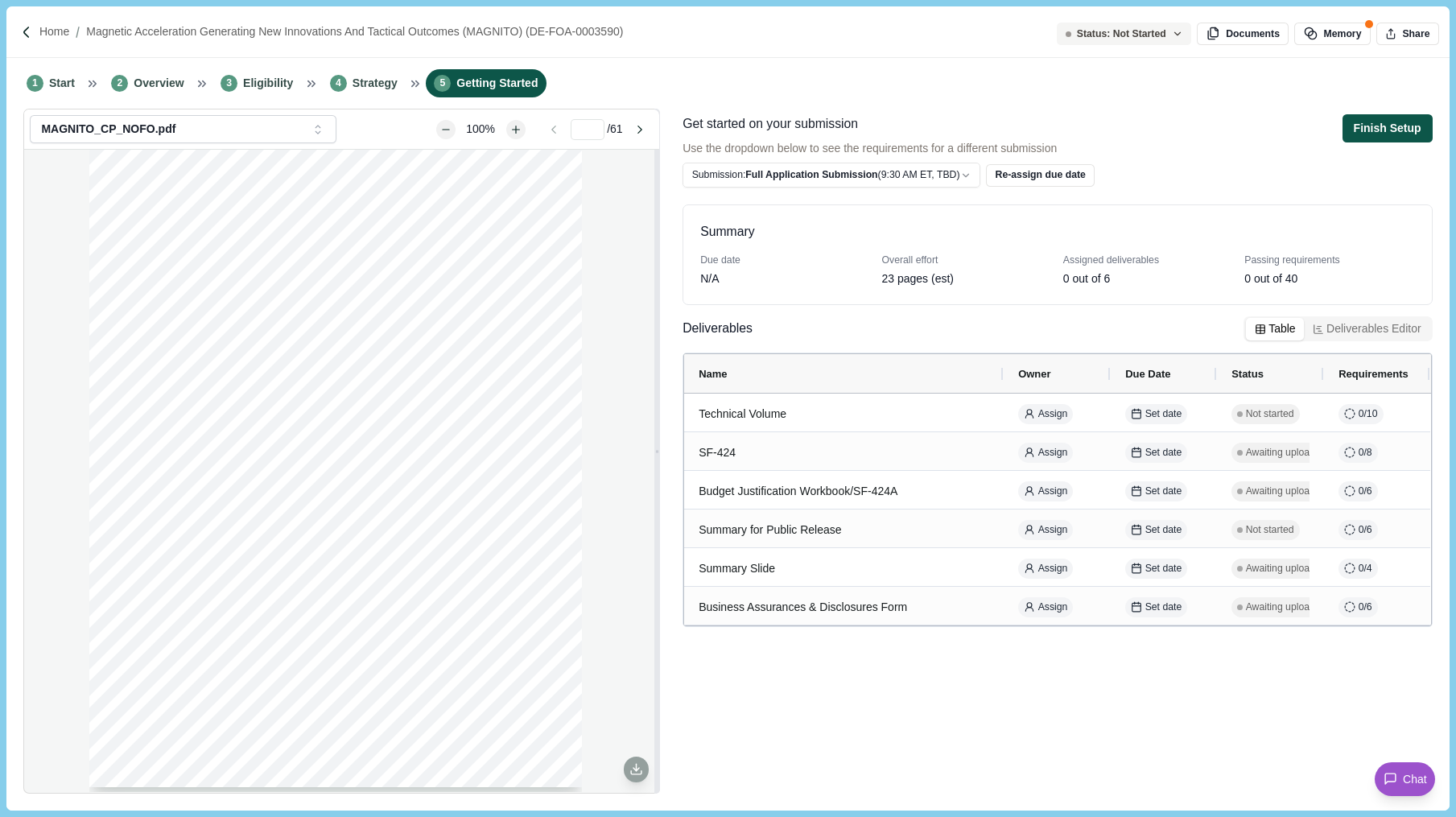
click at [1389, 128] on button "Finish Setup" at bounding box center [1387, 128] width 90 height 28
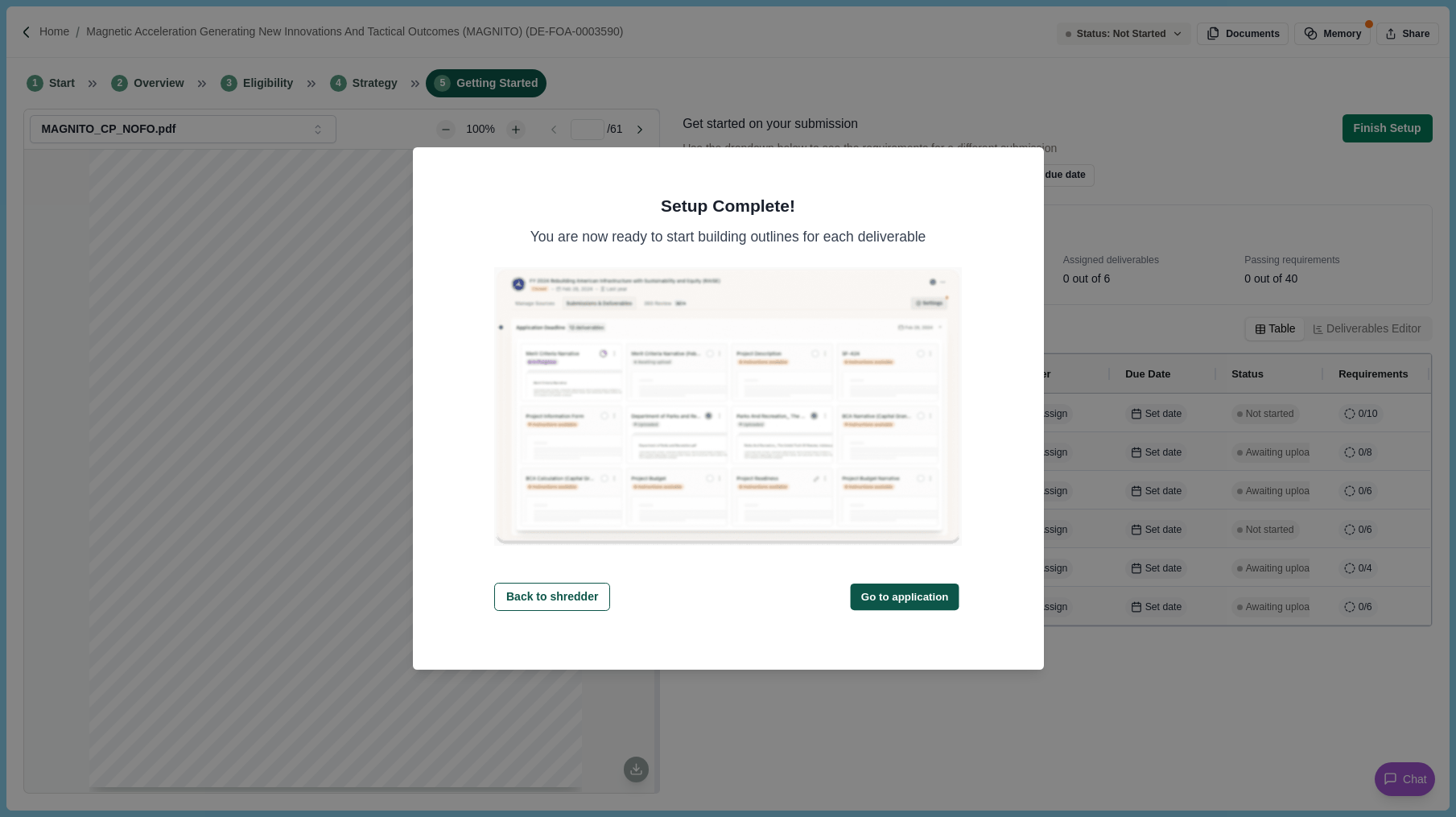
click at [920, 604] on button "Go to application" at bounding box center [904, 595] width 109 height 26
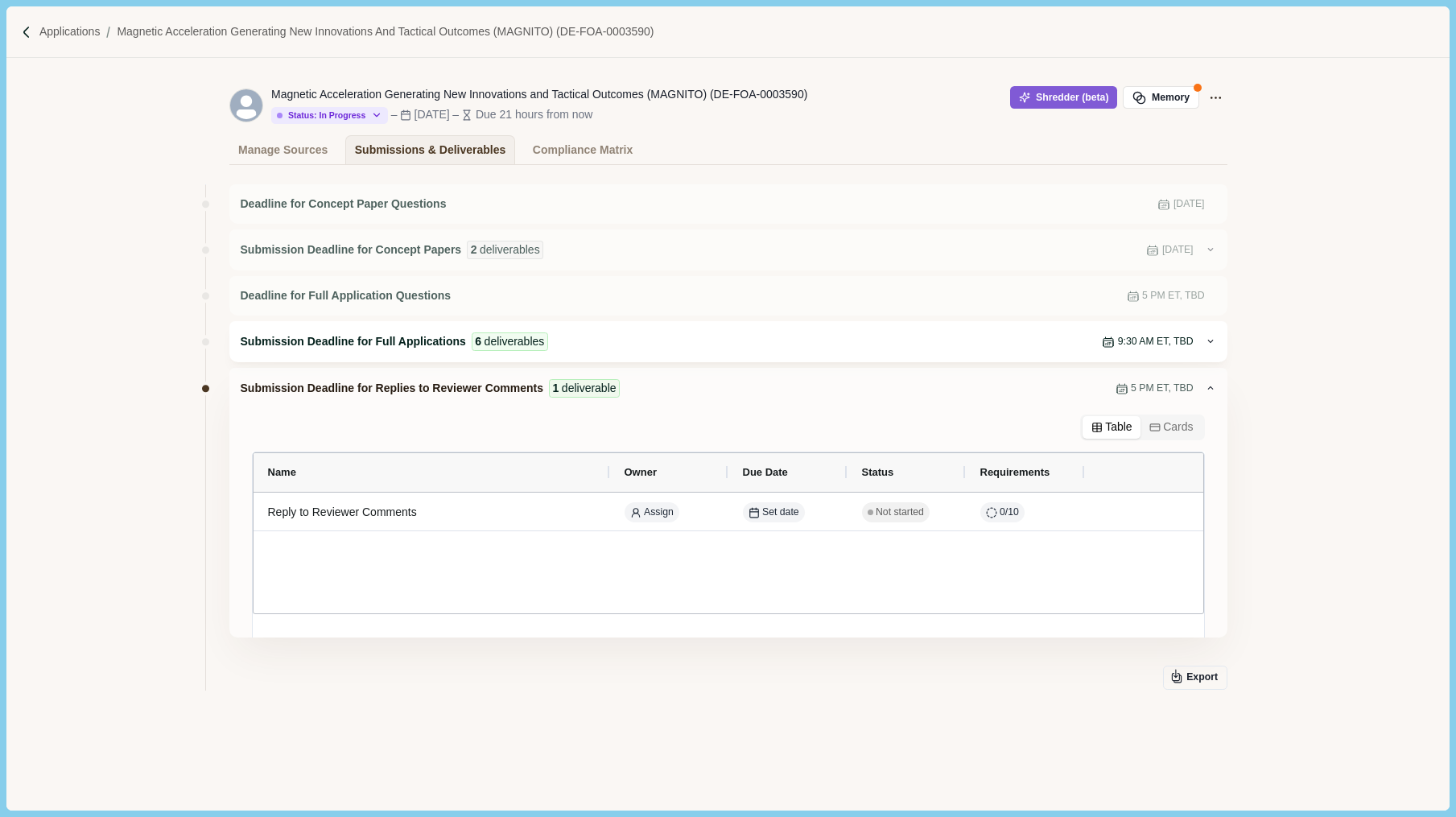
click at [478, 336] on span "6" at bounding box center [477, 341] width 7 height 17
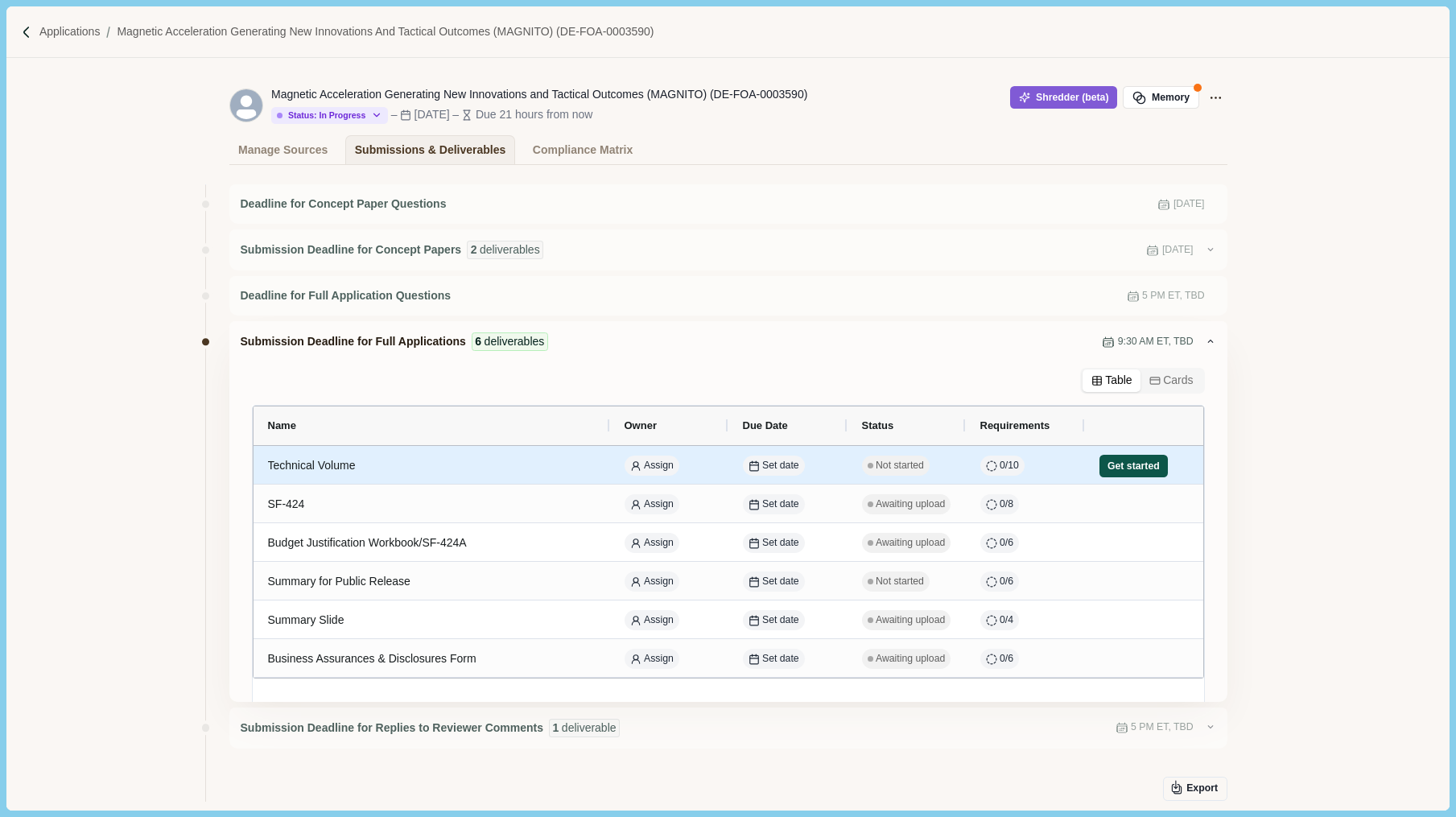
click at [1130, 473] on button "Get started" at bounding box center [1133, 466] width 70 height 23
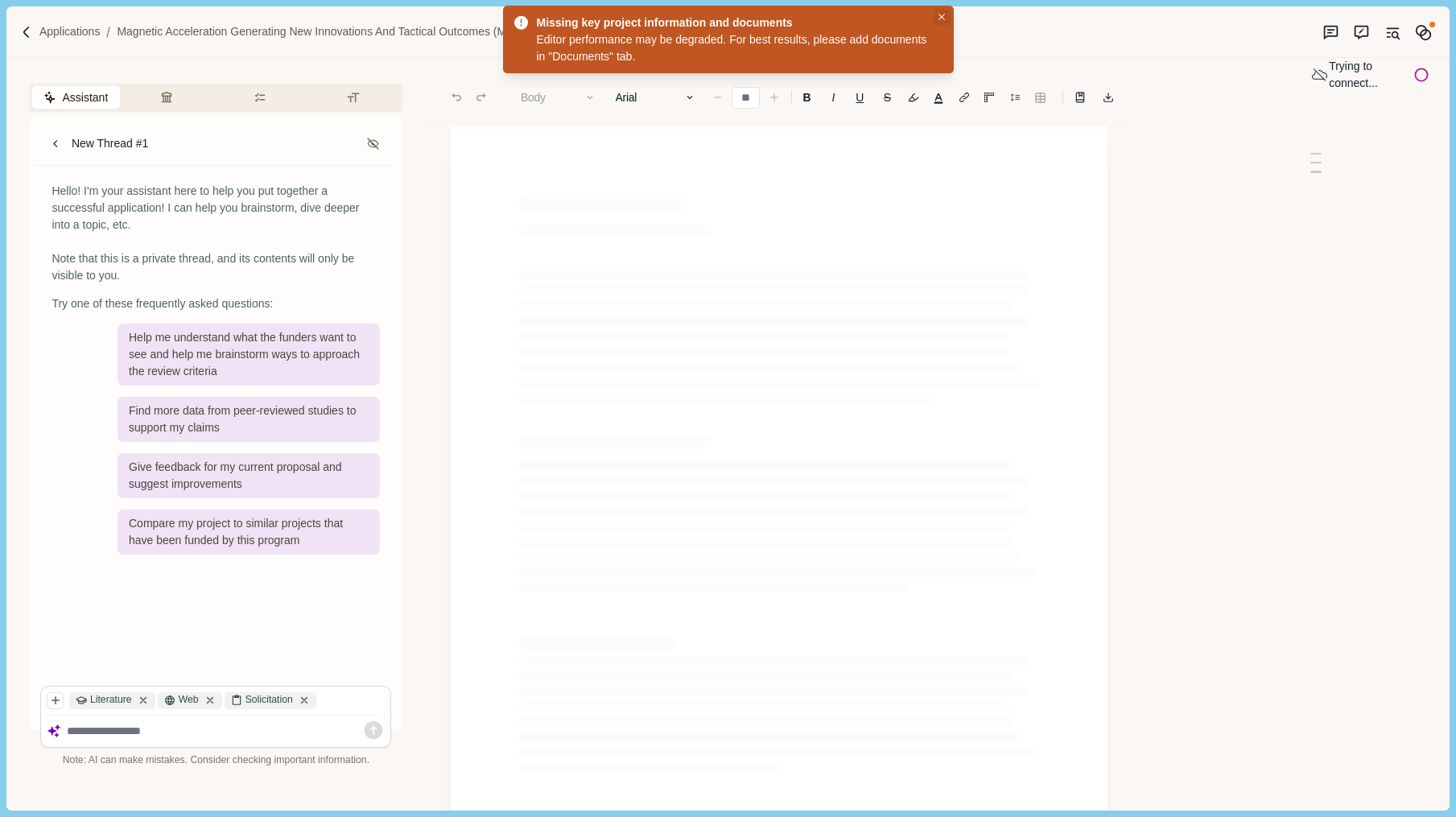
click at [940, 14] on icon "Close" at bounding box center [941, 17] width 7 height 7
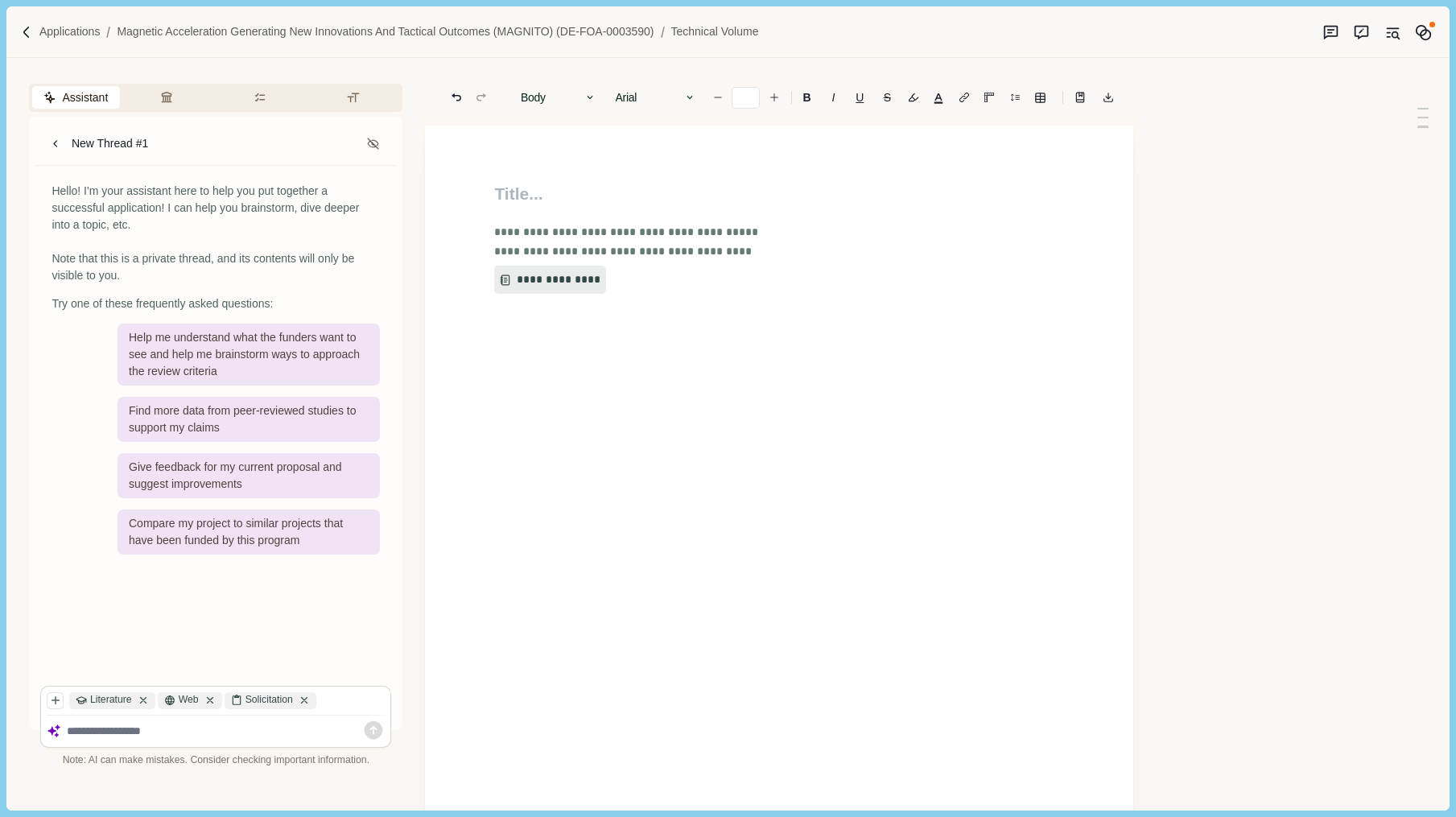
type input "**"
click at [996, 204] on h1 at bounding box center [778, 194] width 570 height 26
